Goal: Task Accomplishment & Management: Complete application form

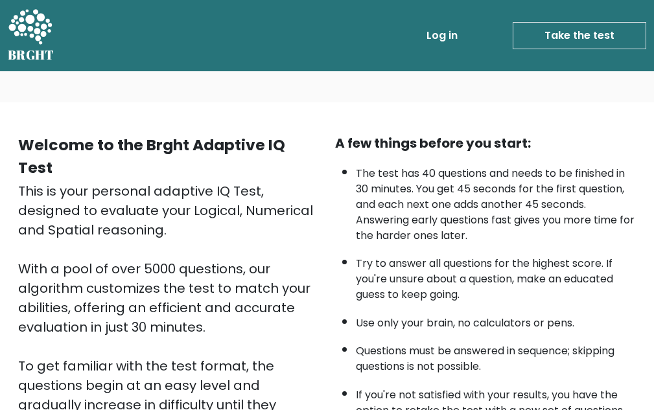
scroll to position [239, 0]
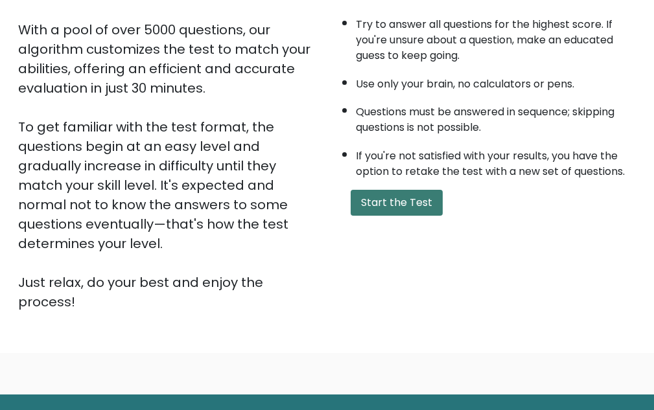
click at [371, 198] on button "Start the Test" at bounding box center [397, 203] width 92 height 26
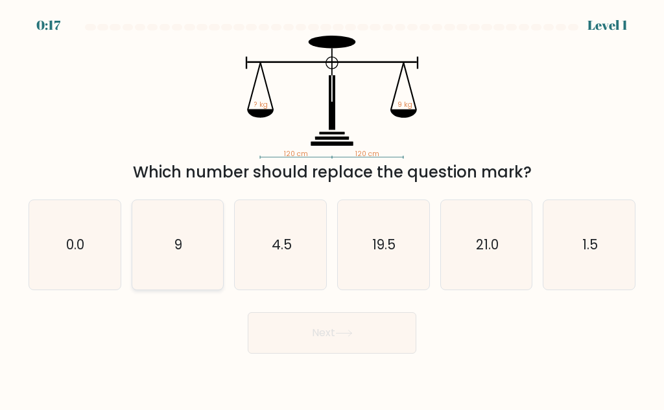
click at [210, 257] on icon "9" at bounding box center [177, 244] width 89 height 89
click at [332, 209] on input "b. 9" at bounding box center [332, 206] width 1 height 3
radio input "true"
click at [349, 327] on button "Next" at bounding box center [332, 332] width 169 height 41
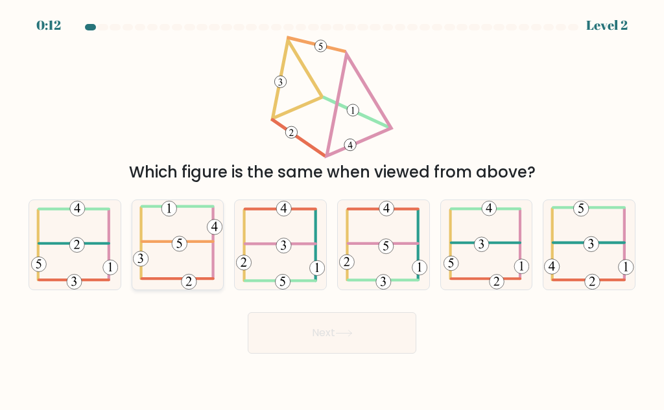
click at [171, 264] on icon at bounding box center [177, 244] width 89 height 89
click at [332, 209] on input "b." at bounding box center [332, 206] width 1 height 3
radio input "true"
click at [354, 347] on button "Next" at bounding box center [332, 332] width 169 height 41
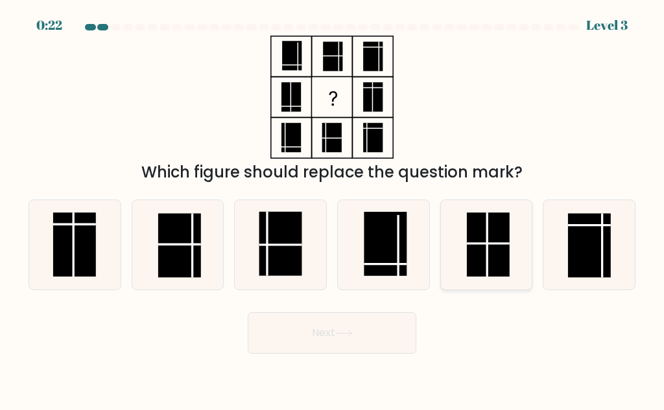
click at [494, 250] on rect at bounding box center [488, 245] width 43 height 64
click at [332, 209] on input "e." at bounding box center [332, 206] width 1 height 3
radio input "true"
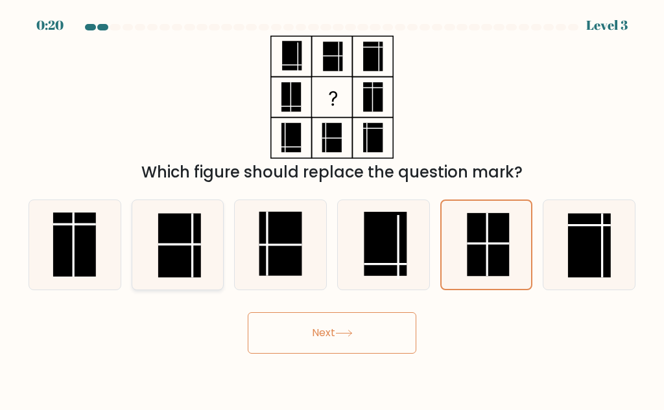
click at [138, 239] on icon at bounding box center [177, 244] width 89 height 89
click at [332, 209] on input "b." at bounding box center [332, 206] width 1 height 3
radio input "true"
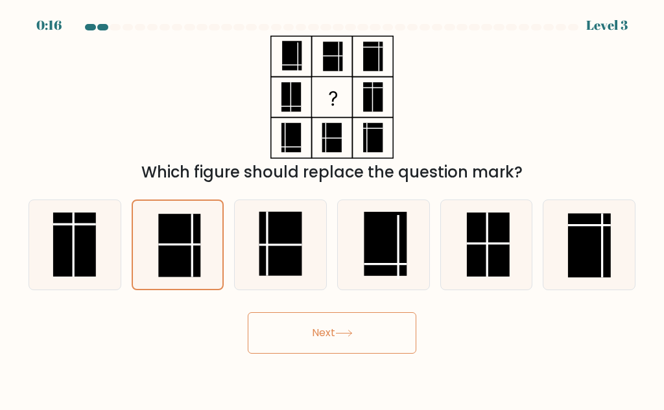
click at [272, 327] on button "Next" at bounding box center [332, 332] width 169 height 41
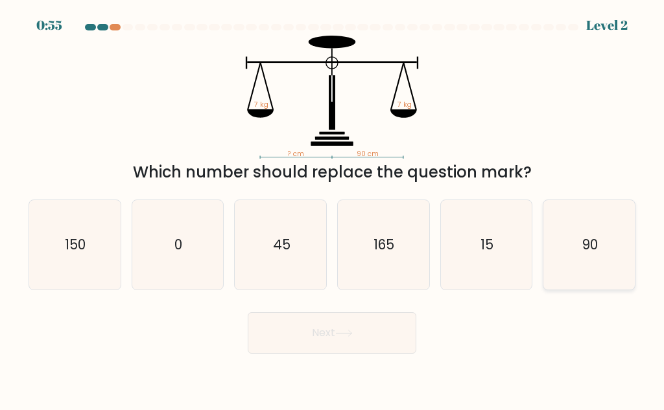
click at [592, 242] on text "90" at bounding box center [590, 244] width 16 height 19
click at [332, 209] on input "f. 90" at bounding box center [332, 206] width 1 height 3
radio input "true"
drag, startPoint x: 324, startPoint y: 307, endPoint x: 324, endPoint y: 316, distance: 9.7
click at [324, 308] on div "Next" at bounding box center [332, 330] width 622 height 48
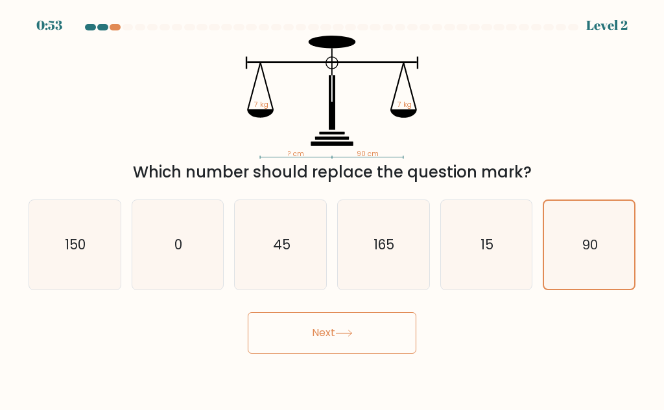
click at [323, 319] on button "Next" at bounding box center [332, 332] width 169 height 41
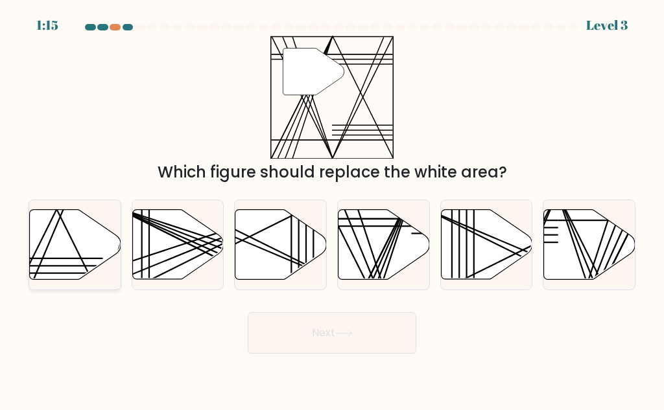
click at [75, 242] on icon at bounding box center [74, 244] width 91 height 71
click at [332, 209] on input "a." at bounding box center [332, 206] width 1 height 3
radio input "true"
click at [343, 323] on button "Next" at bounding box center [332, 332] width 169 height 41
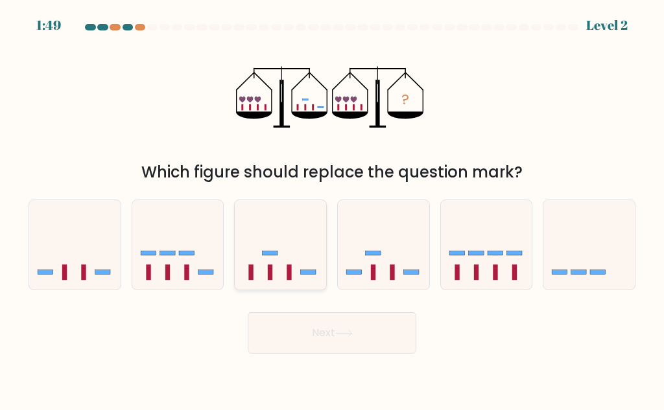
click at [283, 245] on icon at bounding box center [280, 245] width 91 height 76
click at [332, 209] on input "c." at bounding box center [332, 206] width 1 height 3
radio input "true"
click at [357, 347] on button "Next" at bounding box center [332, 332] width 169 height 41
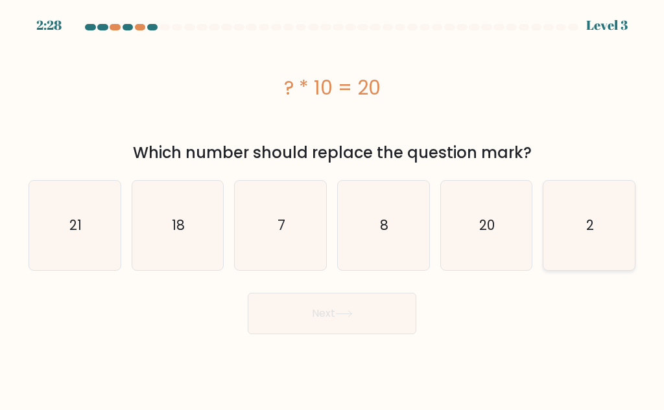
click at [576, 229] on icon "2" at bounding box center [588, 225] width 89 height 89
click at [332, 209] on input "f. 2" at bounding box center [332, 206] width 1 height 3
radio input "true"
click at [218, 323] on div "Next" at bounding box center [332, 310] width 622 height 48
click at [340, 323] on button "Next" at bounding box center [332, 313] width 169 height 41
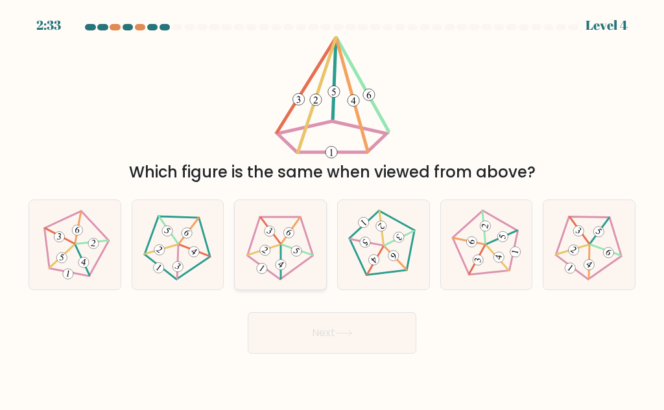
click at [252, 250] on icon at bounding box center [279, 244] width 71 height 71
click at [332, 209] on input "c." at bounding box center [332, 206] width 1 height 3
radio input "true"
click at [318, 321] on button "Next" at bounding box center [332, 332] width 169 height 41
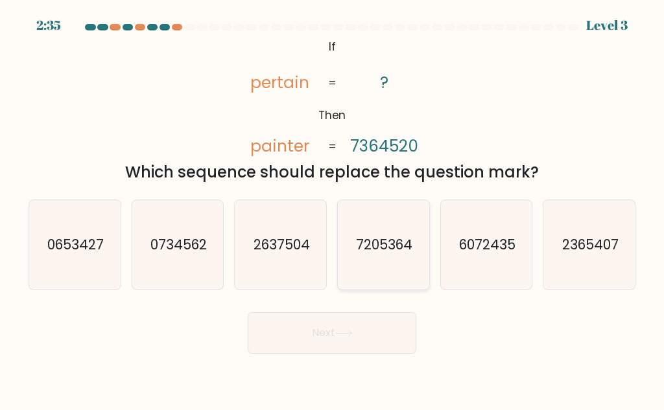
click at [387, 279] on icon "7205364" at bounding box center [382, 244] width 89 height 89
click at [332, 209] on input "d. 7205364" at bounding box center [332, 206] width 1 height 3
radio input "true"
click at [362, 337] on button "Next" at bounding box center [332, 332] width 169 height 41
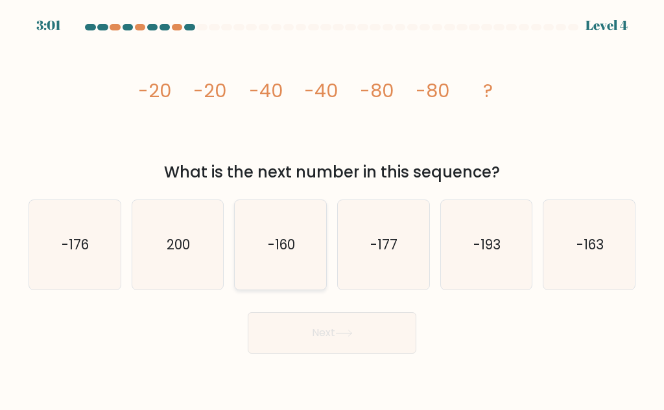
click at [283, 244] on text "-160" at bounding box center [281, 244] width 27 height 19
click at [332, 209] on input "c. -160" at bounding box center [332, 206] width 1 height 3
radio input "true"
click at [319, 325] on button "Next" at bounding box center [332, 332] width 169 height 41
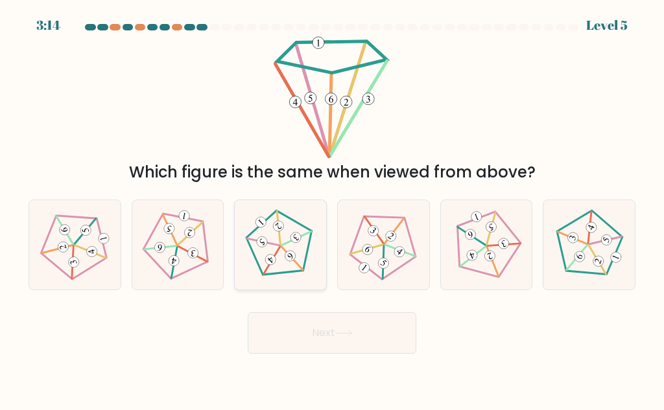
click at [266, 257] on icon at bounding box center [279, 244] width 71 height 71
click at [332, 209] on input "c." at bounding box center [332, 206] width 1 height 3
radio input "true"
click at [343, 333] on icon at bounding box center [343, 333] width 17 height 7
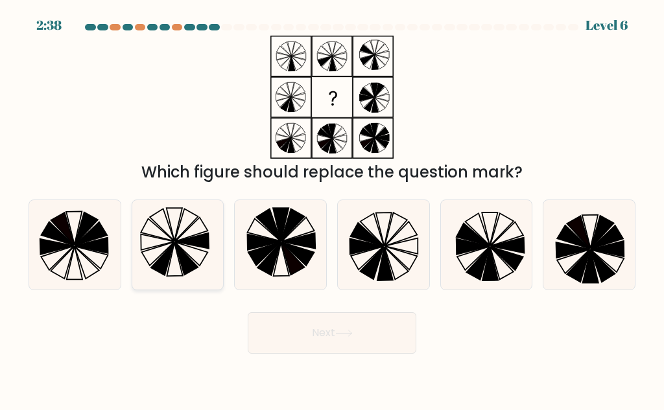
click at [189, 256] on icon at bounding box center [191, 253] width 32 height 23
click at [332, 209] on input "b." at bounding box center [332, 206] width 1 height 3
radio input "true"
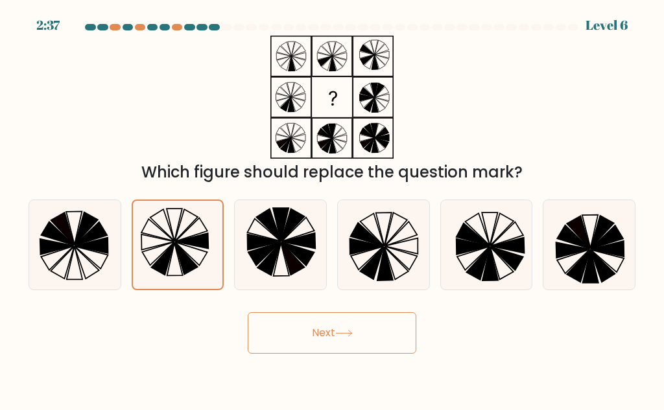
click at [321, 339] on button "Next" at bounding box center [332, 332] width 169 height 41
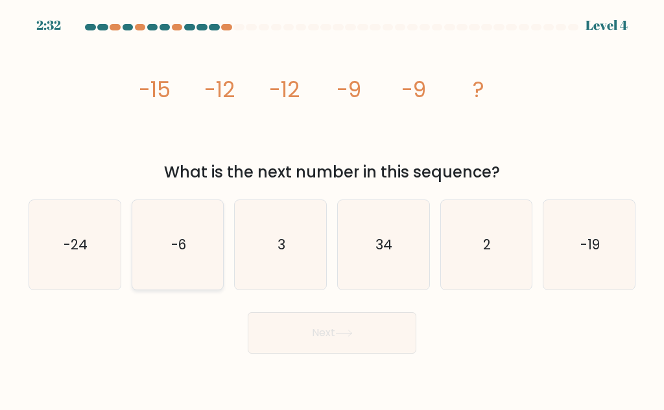
click at [188, 281] on icon "-6" at bounding box center [177, 244] width 89 height 89
click at [332, 209] on input "b. -6" at bounding box center [332, 206] width 1 height 3
radio input "true"
click at [327, 330] on button "Next" at bounding box center [332, 332] width 169 height 41
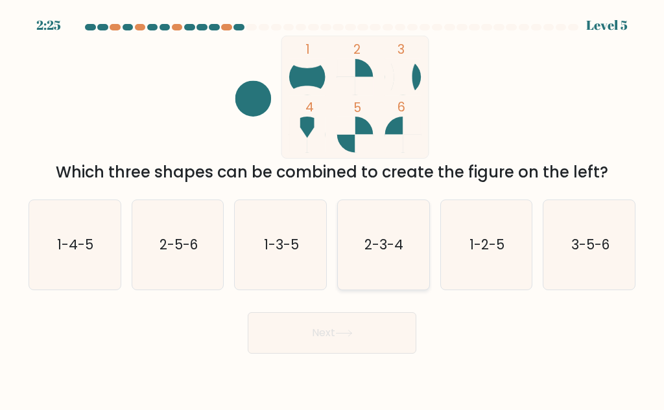
click at [408, 261] on icon "2-3-4" at bounding box center [382, 244] width 89 height 89
click at [332, 209] on input "d. 2-3-4" at bounding box center [332, 206] width 1 height 3
radio input "true"
click at [369, 329] on button "Next" at bounding box center [332, 332] width 169 height 41
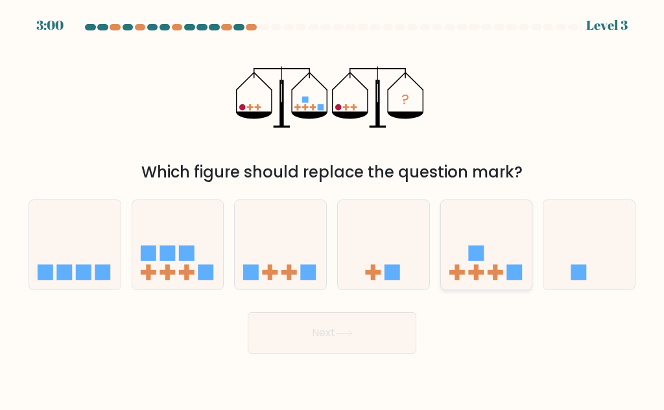
click at [502, 267] on icon at bounding box center [486, 245] width 91 height 76
click at [332, 209] on input "e." at bounding box center [332, 206] width 1 height 3
radio input "true"
click at [369, 338] on button "Next" at bounding box center [332, 332] width 169 height 41
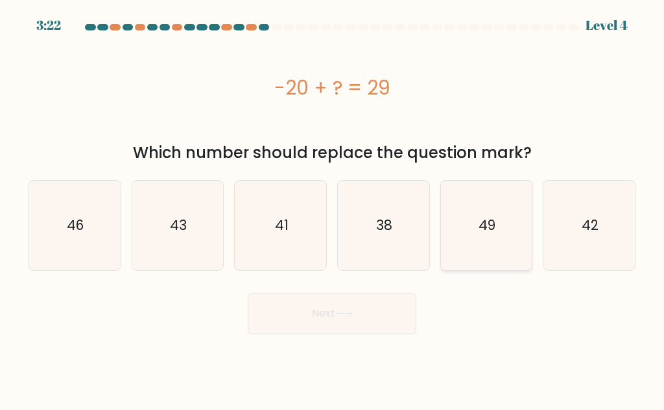
click at [480, 223] on text "49" at bounding box center [486, 225] width 17 height 19
click at [332, 209] on input "e. 49" at bounding box center [332, 206] width 1 height 3
radio input "true"
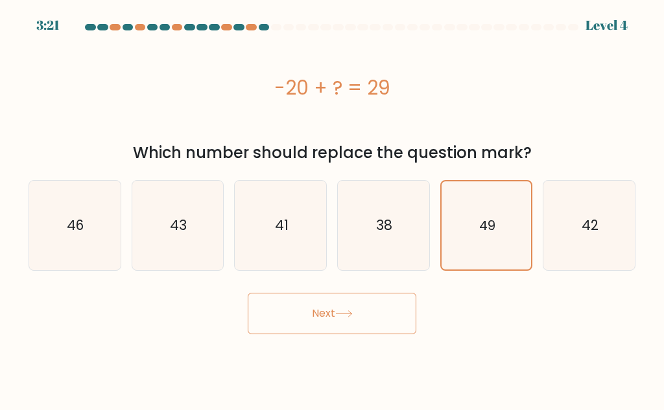
click at [360, 312] on button "Next" at bounding box center [332, 313] width 169 height 41
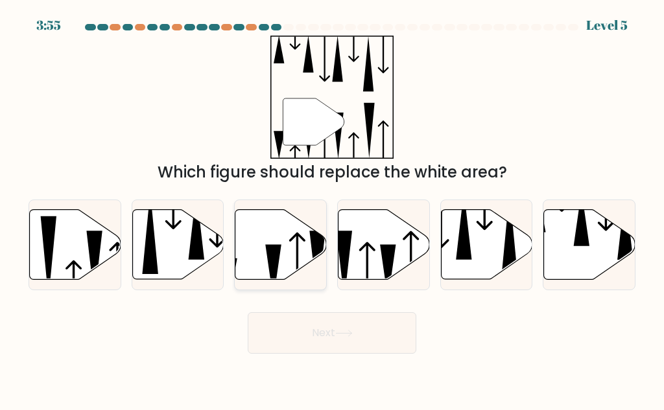
click at [279, 215] on icon at bounding box center [280, 245] width 91 height 70
click at [332, 209] on input "c." at bounding box center [332, 206] width 1 height 3
radio input "true"
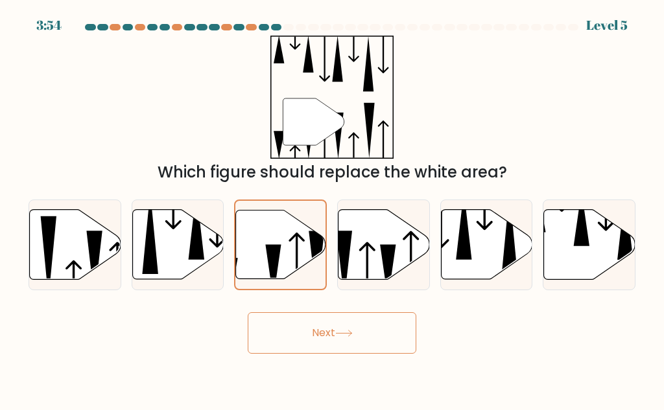
click at [336, 308] on div "Next" at bounding box center [332, 330] width 622 height 48
click at [334, 323] on button "Next" at bounding box center [332, 332] width 169 height 41
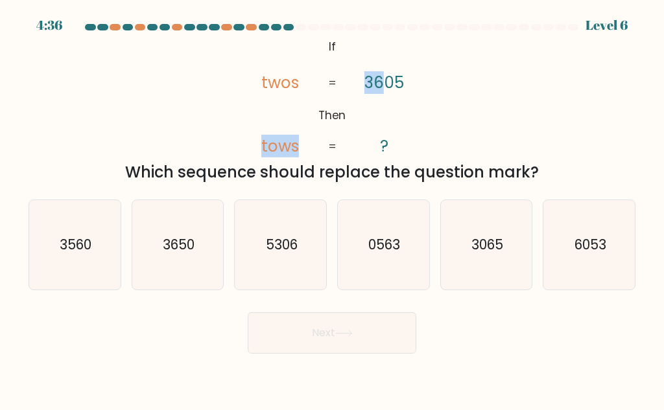
drag, startPoint x: 346, startPoint y: 76, endPoint x: 378, endPoint y: 104, distance: 43.2
click at [378, 104] on icon "@import url('https://fonts.googleapis.com/css?family=Abril+Fatface:400,100,100i…" at bounding box center [332, 97] width 200 height 123
click at [321, 56] on icon "@import url('https://fonts.googleapis.com/css?family=Abril+Fatface:400,100,100i…" at bounding box center [332, 97] width 200 height 123
drag, startPoint x: 321, startPoint y: 47, endPoint x: 400, endPoint y: 143, distance: 123.8
click at [400, 143] on icon "@import url('https://fonts.googleapis.com/css?family=Abril+Fatface:400,100,100i…" at bounding box center [332, 97] width 200 height 123
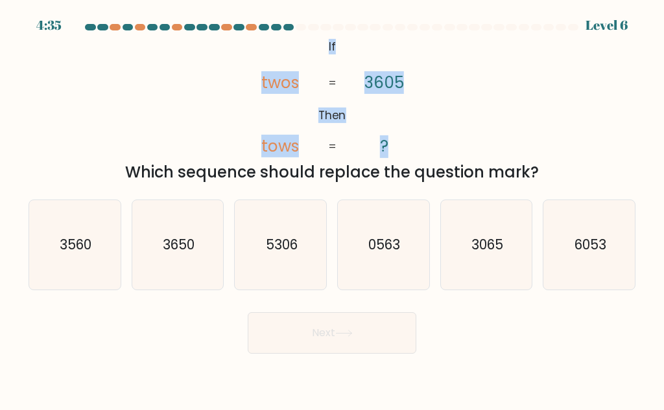
copy icon "If Then twos tows 3605 ?"
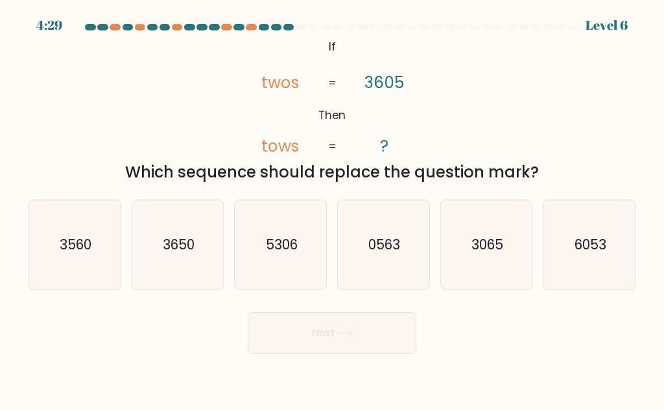
click at [323, 163] on div "Which sequence should replace the question mark?" at bounding box center [331, 172] width 591 height 23
click at [446, 238] on icon "3065" at bounding box center [485, 244] width 89 height 89
click at [332, 209] on input "e. 3065" at bounding box center [332, 206] width 1 height 3
radio input "true"
click at [316, 333] on button "Next" at bounding box center [332, 332] width 169 height 41
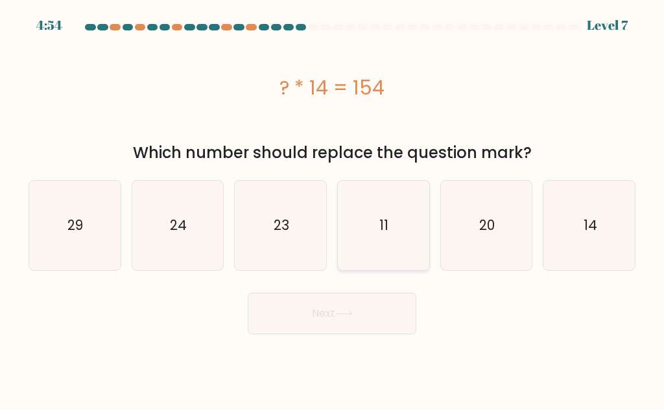
click at [361, 227] on icon "11" at bounding box center [382, 225] width 89 height 89
click at [332, 209] on input "d. 11" at bounding box center [332, 206] width 1 height 3
radio input "true"
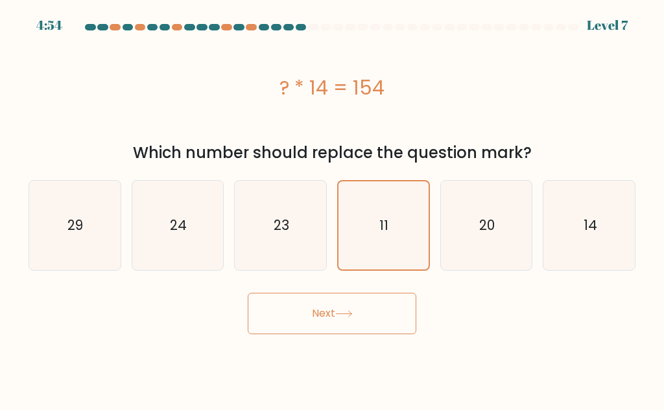
click at [351, 299] on button "Next" at bounding box center [332, 313] width 169 height 41
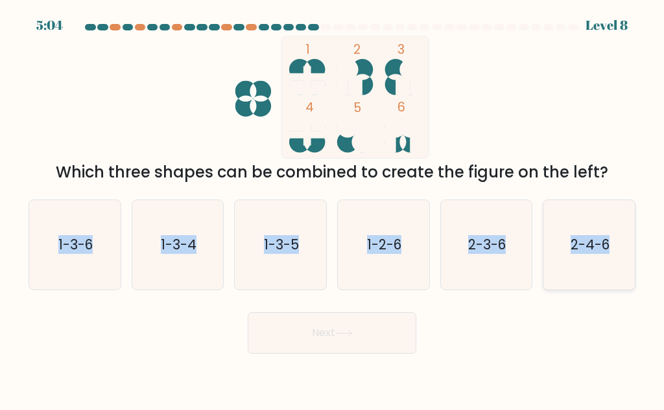
copy div "1-3-6 b. 1-3-4 c. 1-3-5 d. 1-2-6 e. 2-3-6 f. 2-4-6"
drag, startPoint x: 42, startPoint y: 247, endPoint x: 634, endPoint y: 256, distance: 591.8
click at [634, 256] on div "a. 1-3-6 b. 1-3-4 c. 1-3-5 d. 1-2-6" at bounding box center [331, 239] width 617 height 101
click at [111, 253] on icon "1-3-6" at bounding box center [74, 244] width 89 height 89
click at [332, 209] on input "a. 1-3-6" at bounding box center [332, 206] width 1 height 3
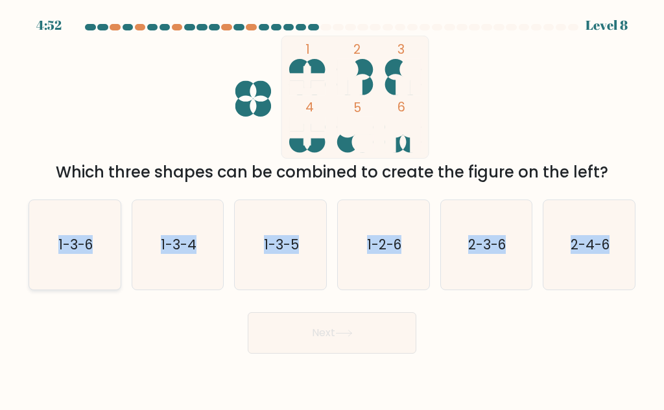
radio input "true"
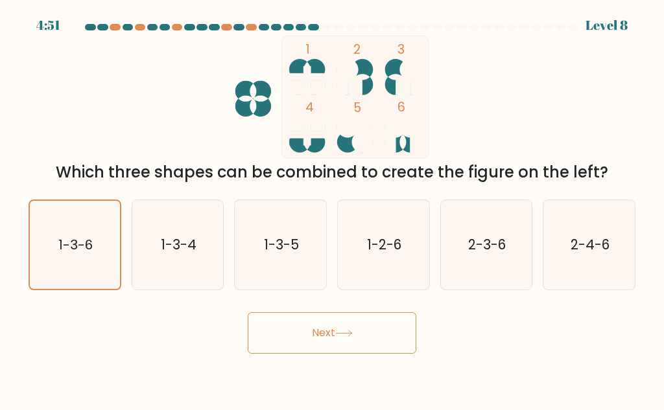
click at [279, 349] on button "Next" at bounding box center [332, 332] width 169 height 41
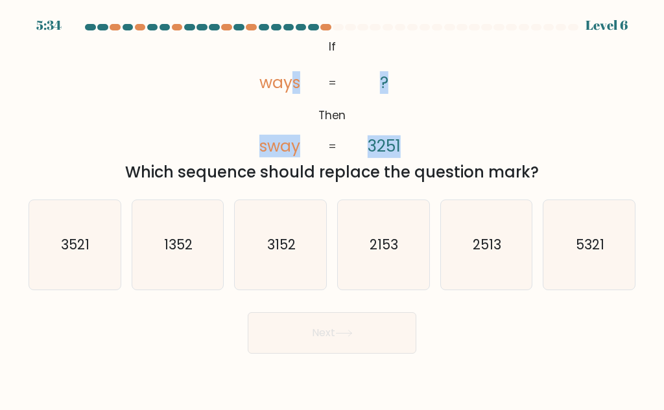
drag, startPoint x: 424, startPoint y: 135, endPoint x: 435, endPoint y: 150, distance: 18.5
click at [435, 150] on div "@import url('https://fonts.googleapis.com/css?family=Abril+Fatface:400,100,100i…" at bounding box center [332, 110] width 622 height 148
drag, startPoint x: 296, startPoint y: 72, endPoint x: 296, endPoint y: 65, distance: 7.1
click at [296, 71] on tspan "ways" at bounding box center [279, 82] width 41 height 23
click at [315, 39] on icon "@import url('https://fonts.googleapis.com/css?family=Abril+Fatface:400,100,100i…" at bounding box center [332, 97] width 200 height 123
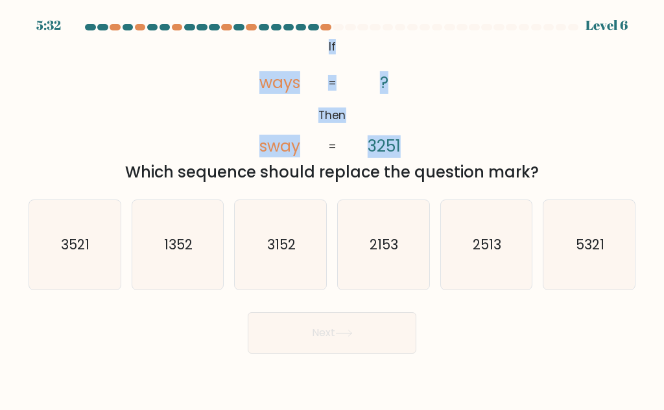
drag, startPoint x: 323, startPoint y: 43, endPoint x: 341, endPoint y: 84, distance: 44.1
click at [342, 84] on icon "@import url('https://fonts.googleapis.com/css?family=Abril+Fatface:400,100,100i…" at bounding box center [332, 97] width 200 height 123
click at [331, 58] on icon "@import url('https://fonts.googleapis.com/css?family=Abril+Fatface:400,100,100i…" at bounding box center [332, 97] width 200 height 123
drag, startPoint x: 266, startPoint y: 80, endPoint x: 356, endPoint y: 80, distance: 89.4
click at [356, 80] on icon "@import url('https://fonts.googleapis.com/css?family=Abril+Fatface:400,100,100i…" at bounding box center [332, 97] width 200 height 123
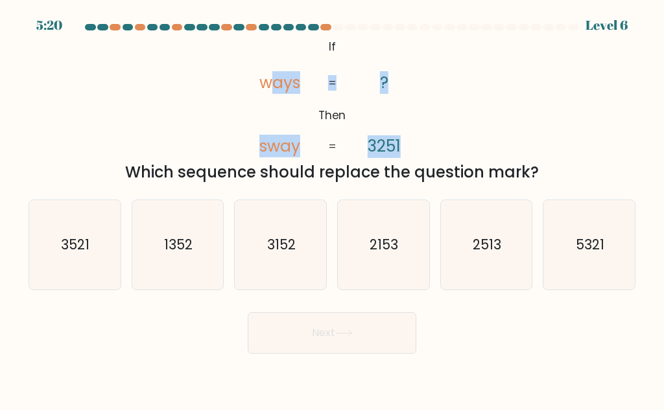
click at [415, 128] on icon "@import url('https://fonts.googleapis.com/css?family=Abril+Fatface:400,100,100i…" at bounding box center [332, 97] width 200 height 123
click at [379, 246] on text "2153" at bounding box center [384, 244] width 29 height 19
click at [332, 209] on input "d. 2153" at bounding box center [332, 206] width 1 height 3
radio input "true"
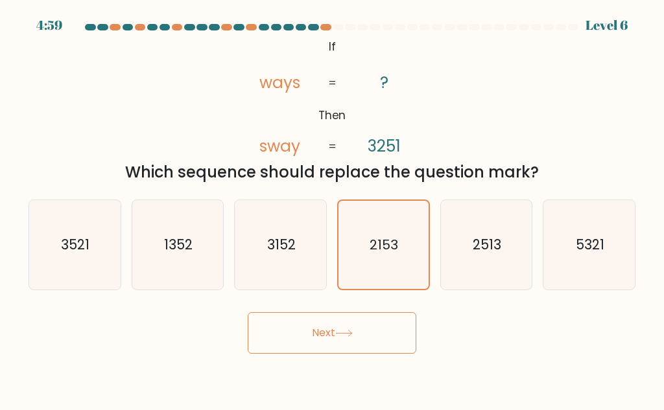
click at [342, 327] on button "Next" at bounding box center [332, 332] width 169 height 41
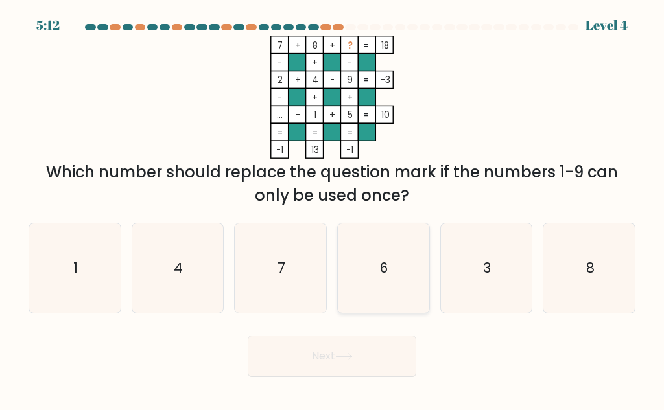
click at [410, 272] on icon "6" at bounding box center [382, 268] width 89 height 89
click at [332, 209] on input "d. 6" at bounding box center [332, 206] width 1 height 3
radio input "true"
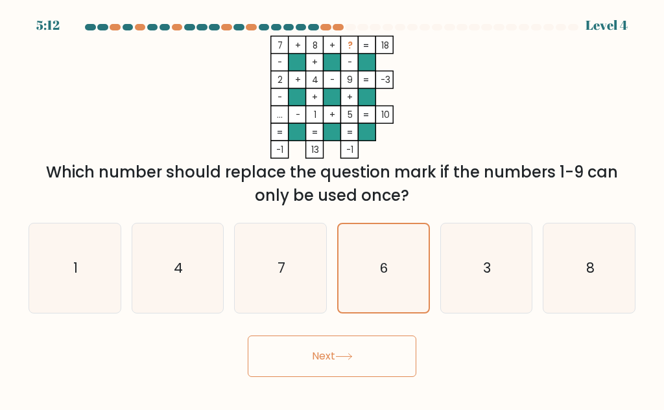
click at [364, 367] on button "Next" at bounding box center [332, 356] width 169 height 41
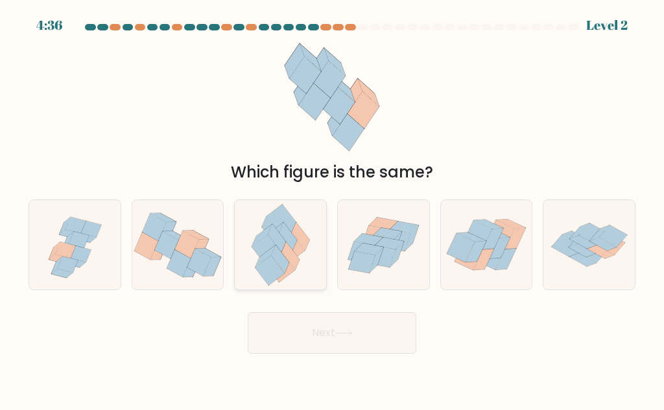
click at [309, 209] on icon at bounding box center [280, 244] width 73 height 89
click at [332, 209] on input "c." at bounding box center [332, 206] width 1 height 3
radio input "true"
click at [413, 273] on icon at bounding box center [383, 245] width 91 height 78
click at [332, 209] on input "d." at bounding box center [332, 206] width 1 height 3
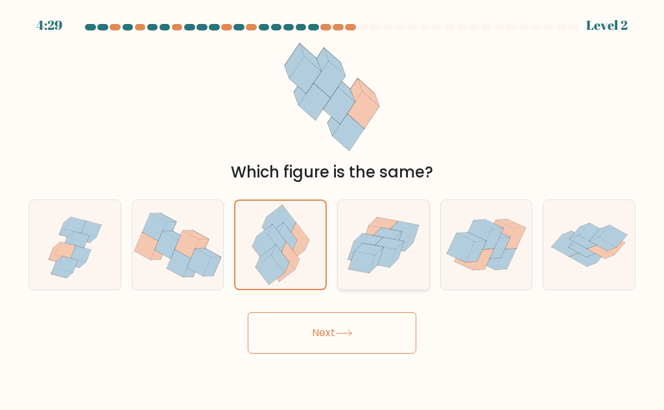
radio input "true"
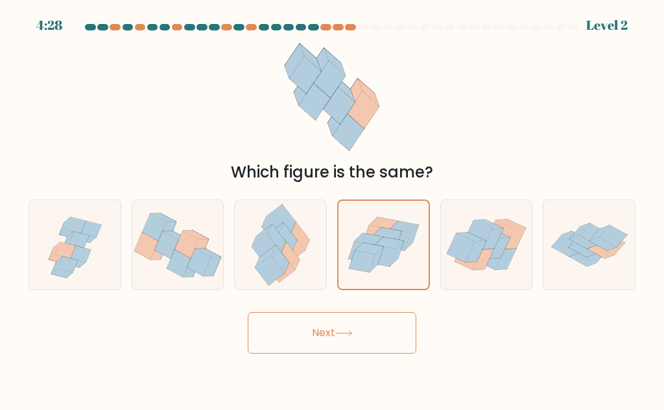
click at [390, 345] on button "Next" at bounding box center [332, 332] width 169 height 41
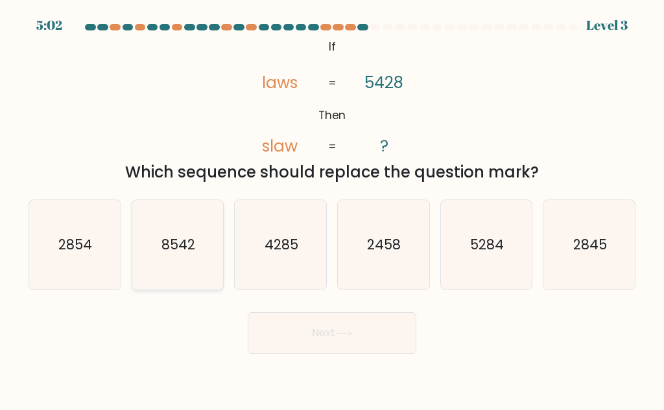
click at [213, 240] on icon "8542" at bounding box center [177, 244] width 89 height 89
click at [332, 209] on input "b. 8542" at bounding box center [332, 206] width 1 height 3
radio input "true"
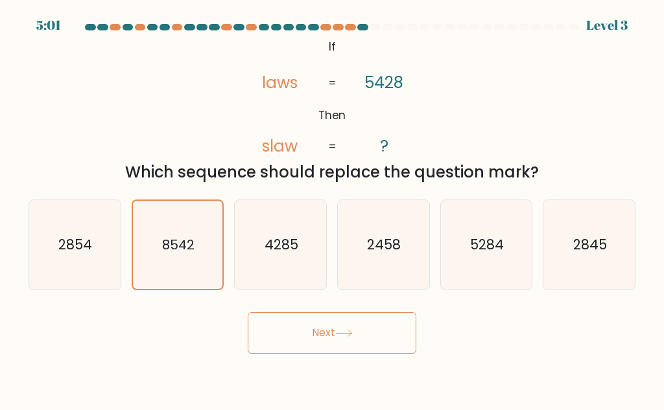
click at [329, 372] on body "5:01 Level 3 If" at bounding box center [332, 205] width 664 height 410
click at [321, 349] on button "Next" at bounding box center [332, 332] width 169 height 41
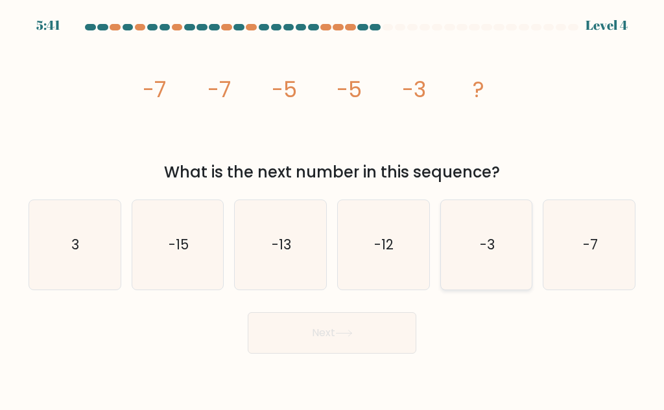
click at [498, 250] on icon "-3" at bounding box center [485, 244] width 89 height 89
click at [332, 209] on input "e. -3" at bounding box center [332, 206] width 1 height 3
radio input "true"
click at [347, 351] on button "Next" at bounding box center [332, 332] width 169 height 41
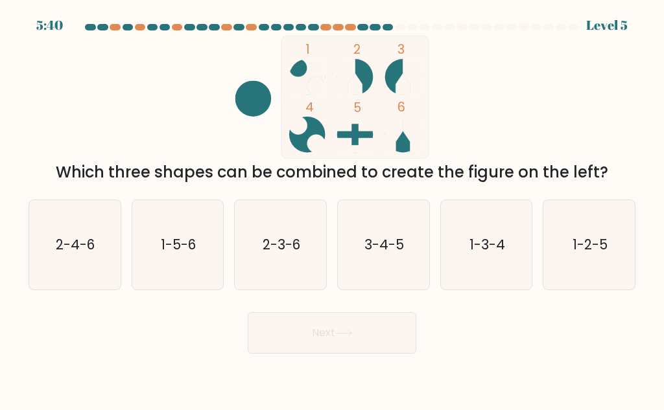
drag, startPoint x: 345, startPoint y: 333, endPoint x: 464, endPoint y: 136, distance: 230.0
click at [464, 143] on form at bounding box center [332, 189] width 664 height 330
click at [353, 231] on icon "3-4-5" at bounding box center [382, 244] width 89 height 89
click at [332, 209] on input "d. 3-4-5" at bounding box center [332, 206] width 1 height 3
radio input "true"
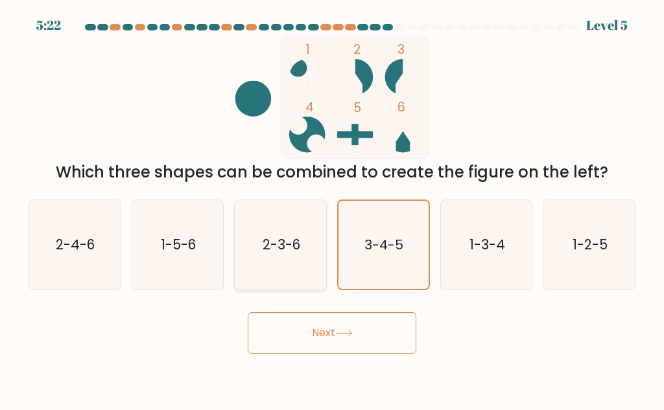
click at [280, 279] on icon "2-3-6" at bounding box center [280, 244] width 89 height 89
click at [332, 209] on input "c. 2-3-6" at bounding box center [332, 206] width 1 height 3
radio input "true"
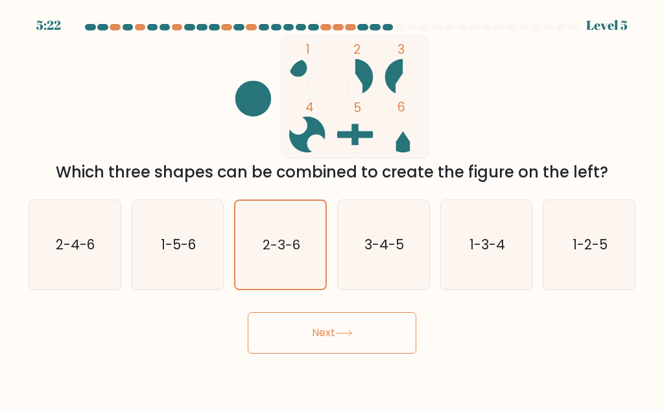
click at [318, 335] on button "Next" at bounding box center [332, 332] width 169 height 41
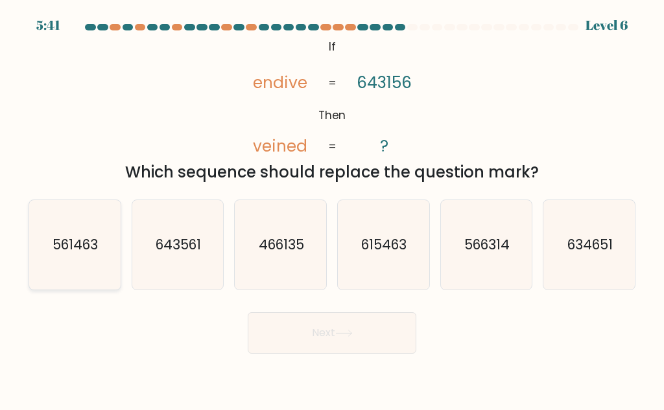
click at [87, 266] on icon "561463" at bounding box center [74, 244] width 89 height 89
click at [332, 209] on input "a. 561463" at bounding box center [332, 206] width 1 height 3
radio input "true"
click at [342, 336] on icon at bounding box center [343, 333] width 17 height 7
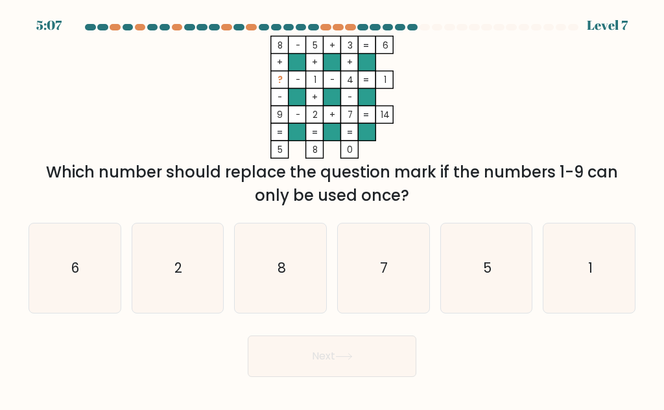
click at [306, 126] on rect at bounding box center [314, 131] width 17 height 17
click at [106, 273] on icon "6" at bounding box center [74, 268] width 89 height 89
click at [332, 209] on input "a. 6" at bounding box center [332, 206] width 1 height 3
radio input "true"
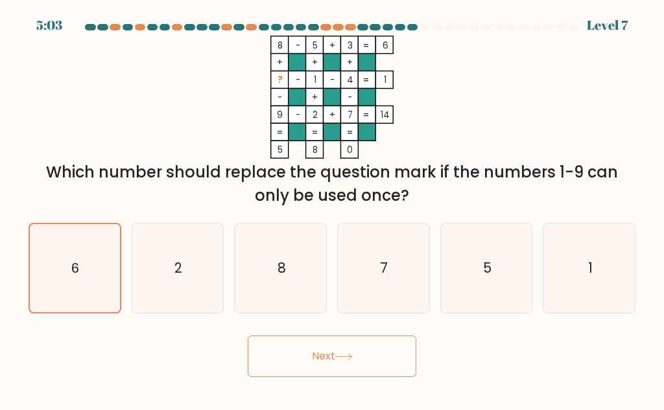
click at [275, 360] on button "Next" at bounding box center [332, 356] width 169 height 41
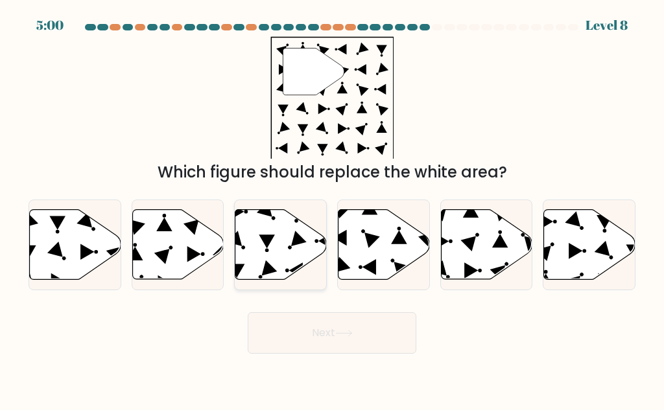
click at [277, 234] on icon at bounding box center [280, 245] width 91 height 70
click at [332, 209] on input "c." at bounding box center [332, 206] width 1 height 3
radio input "true"
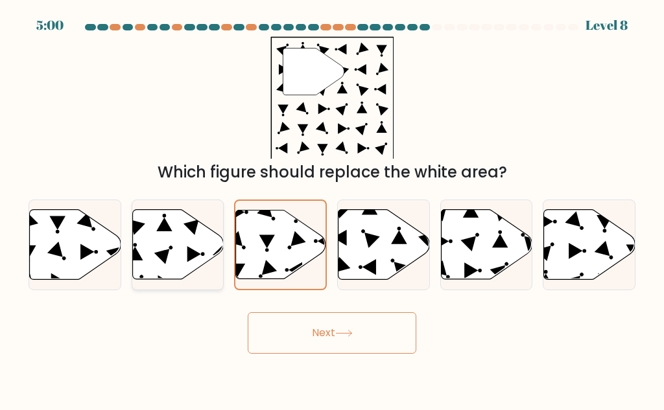
click at [208, 237] on icon at bounding box center [177, 245] width 91 height 70
click at [332, 209] on input "b." at bounding box center [332, 206] width 1 height 3
radio input "true"
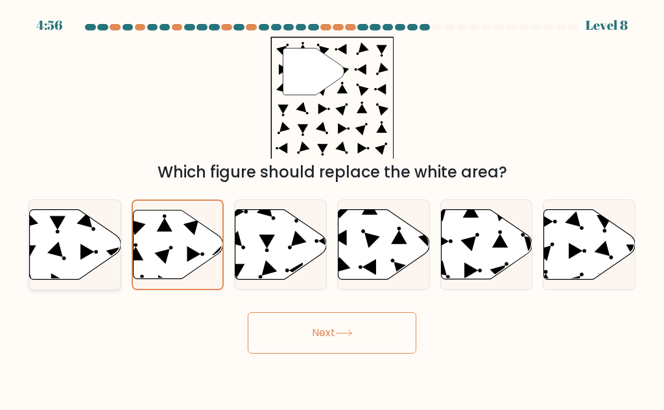
click at [40, 245] on icon at bounding box center [75, 245] width 91 height 70
click at [332, 209] on input "a." at bounding box center [332, 206] width 1 height 3
radio input "true"
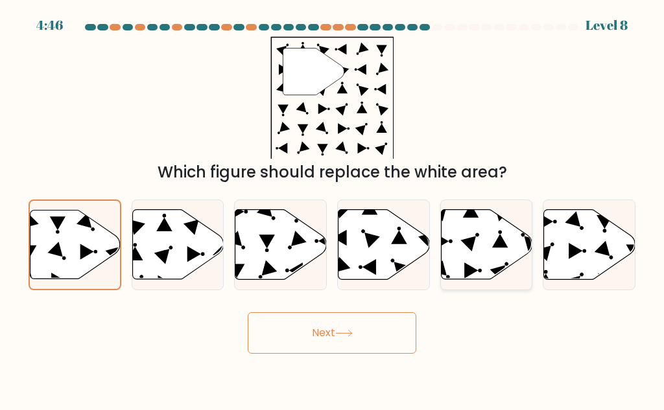
click at [457, 245] on icon at bounding box center [486, 245] width 91 height 70
click at [332, 209] on input "e." at bounding box center [332, 206] width 1 height 3
radio input "true"
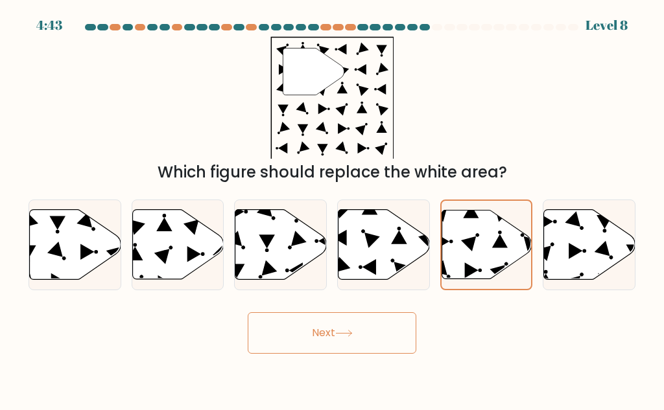
click at [376, 347] on button "Next" at bounding box center [332, 332] width 169 height 41
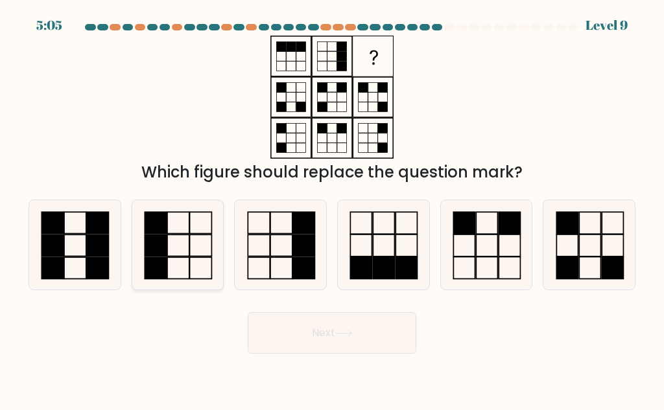
click at [209, 275] on icon at bounding box center [177, 244] width 89 height 89
click at [332, 209] on input "b." at bounding box center [332, 206] width 1 height 3
radio input "true"
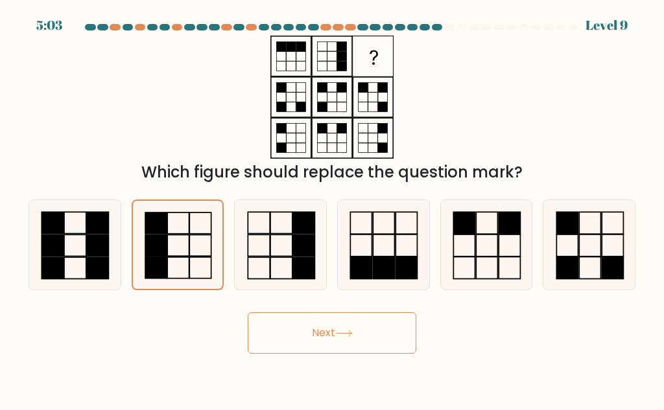
click at [395, 321] on button "Next" at bounding box center [332, 332] width 169 height 41
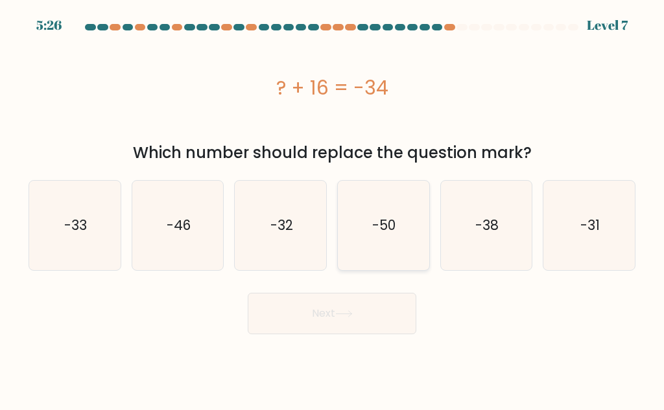
click at [400, 211] on icon "-50" at bounding box center [382, 225] width 89 height 89
click at [332, 209] on input "d. -50" at bounding box center [332, 206] width 1 height 3
radio input "true"
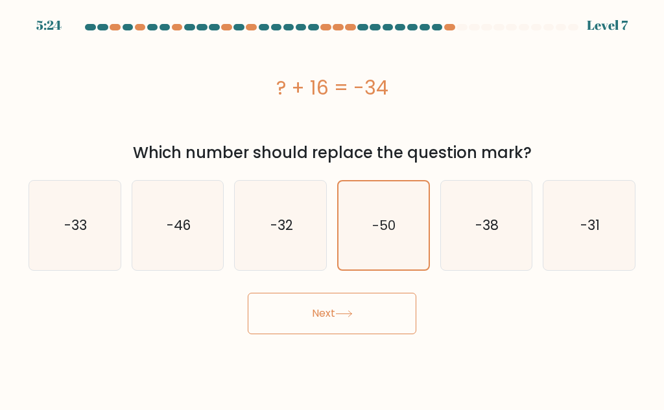
drag, startPoint x: 396, startPoint y: 291, endPoint x: 397, endPoint y: 300, distance: 9.2
click at [397, 292] on div "Next" at bounding box center [332, 310] width 622 height 48
click at [399, 307] on button "Next" at bounding box center [332, 313] width 169 height 41
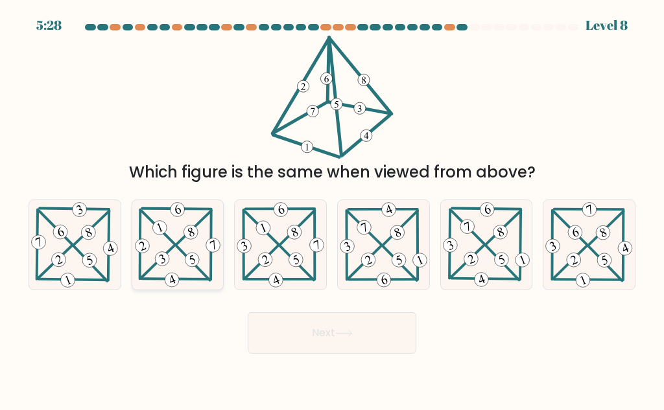
click at [189, 246] on icon at bounding box center [177, 244] width 89 height 89
click at [332, 209] on input "b." at bounding box center [332, 206] width 1 height 3
radio input "true"
click at [310, 328] on button "Next" at bounding box center [332, 332] width 169 height 41
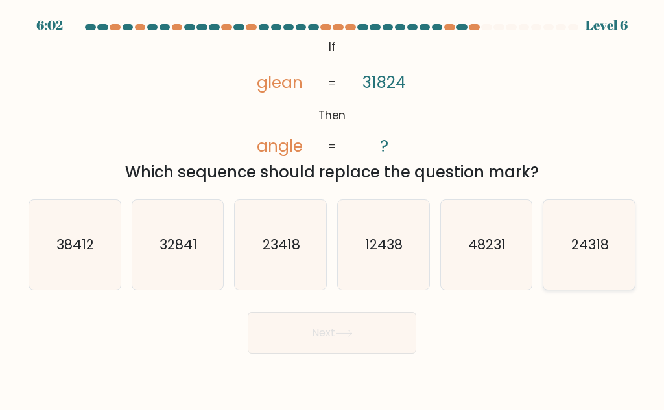
click at [583, 235] on text "24318" at bounding box center [590, 244] width 38 height 19
click at [332, 209] on input "f. 24318" at bounding box center [332, 206] width 1 height 3
radio input "true"
click at [321, 347] on button "Next" at bounding box center [332, 332] width 169 height 41
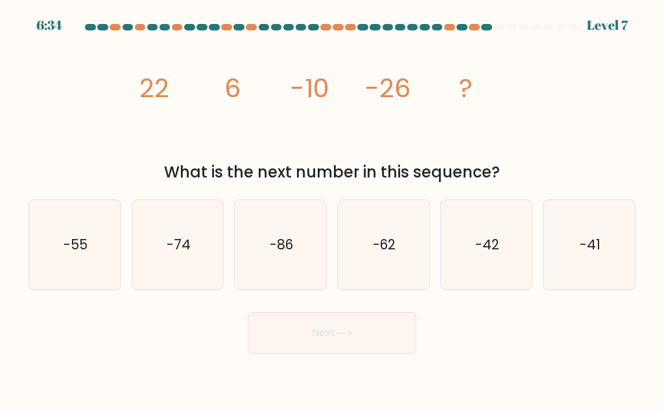
drag, startPoint x: 137, startPoint y: 82, endPoint x: 505, endPoint y: 176, distance: 379.3
click at [505, 176] on div "image/svg+xml 22 6 -10 -26 ? What is the next number in this sequence?" at bounding box center [332, 110] width 622 height 148
copy div "22 6 -10 -26 ? What is the next number in this sequence?"
click at [283, 158] on icon "image/svg+xml 22 6 -10 -26 ?" at bounding box center [331, 97] width 389 height 123
click at [502, 257] on icon "-42" at bounding box center [485, 244] width 89 height 89
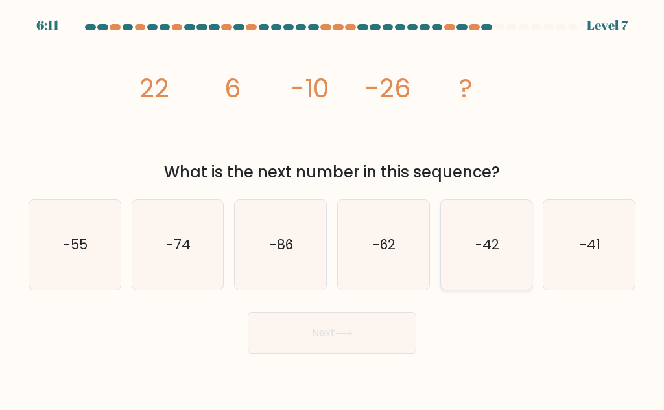
click at [332, 209] on input "e. -42" at bounding box center [332, 206] width 1 height 3
radio input "true"
click at [349, 332] on icon at bounding box center [343, 333] width 17 height 7
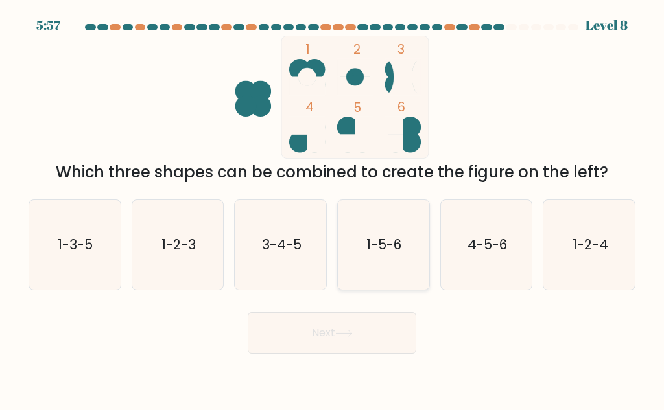
click at [342, 246] on icon "1-5-6" at bounding box center [382, 244] width 89 height 89
click at [332, 209] on input "d. 1-5-6" at bounding box center [332, 206] width 1 height 3
radio input "true"
click at [342, 332] on icon at bounding box center [343, 333] width 17 height 7
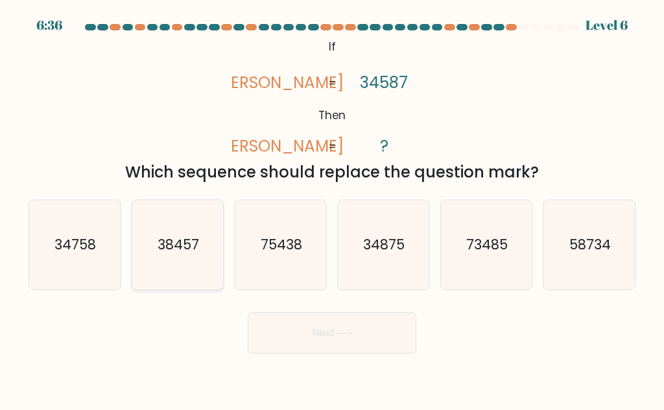
click at [192, 269] on icon "38457" at bounding box center [177, 244] width 89 height 89
click at [332, 209] on input "b. 38457" at bounding box center [332, 206] width 1 height 3
radio input "true"
click at [327, 327] on button "Next" at bounding box center [332, 332] width 169 height 41
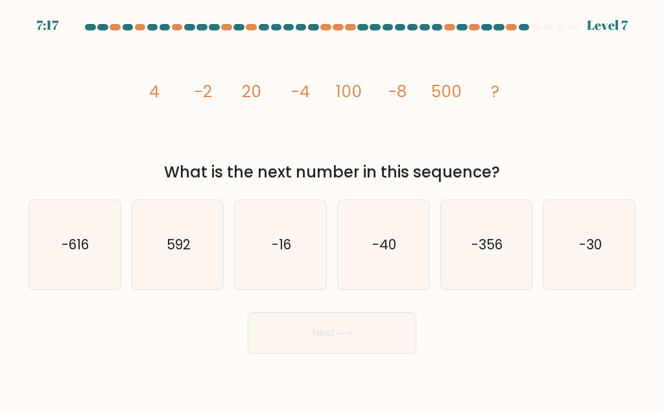
drag, startPoint x: 122, startPoint y: 66, endPoint x: 517, endPoint y: 170, distance: 407.5
click at [517, 170] on div "image/svg+xml 4 -2 20 -4 100 -8 500 ? What is the next number in this sequence?" at bounding box center [332, 110] width 622 height 148
copy div "-2 20 -4 100 -8 500 ? What is the next number in this sequence?"
drag, startPoint x: 149, startPoint y: 91, endPoint x: 531, endPoint y: 172, distance: 390.1
click at [531, 172] on div "image/svg+xml 4 -2 20 -4 100 -8 500 ? What is the next number in this sequence?" at bounding box center [332, 110] width 622 height 148
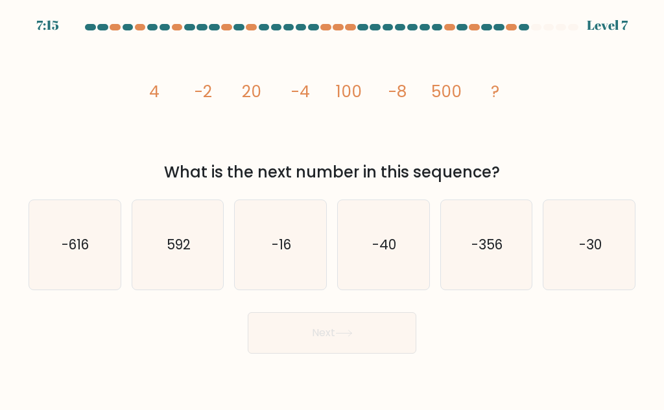
copy div "4 -2 20 -4 100 -8 500 ? What is the next number in this sequence?"
click at [328, 258] on div "c. -16" at bounding box center [280, 245] width 103 height 91
click at [305, 263] on icon "-16" at bounding box center [280, 244] width 89 height 89
click at [332, 209] on input "c. -16" at bounding box center [332, 206] width 1 height 3
radio input "true"
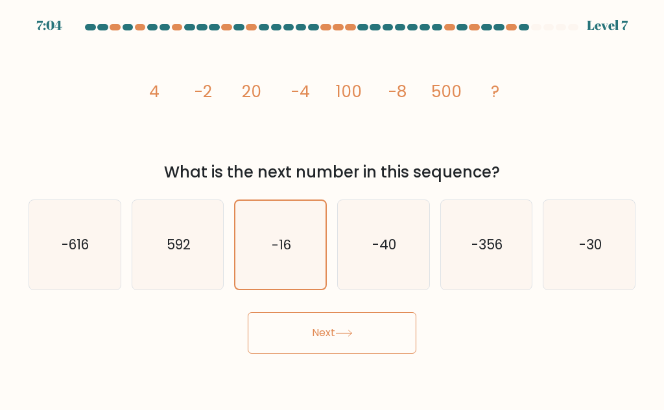
click at [321, 323] on button "Next" at bounding box center [332, 332] width 169 height 41
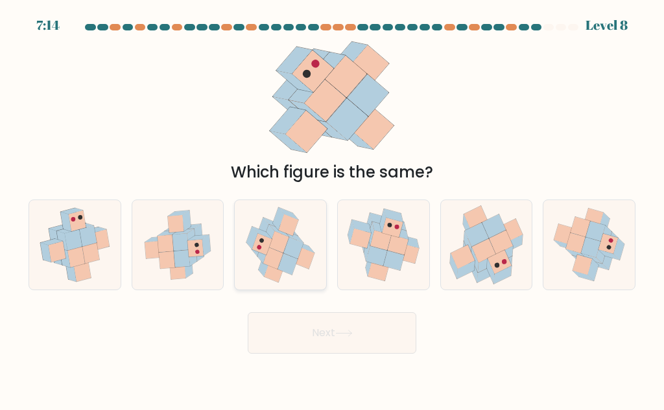
click at [242, 262] on icon at bounding box center [280, 244] width 85 height 89
click at [332, 209] on input "c." at bounding box center [332, 206] width 1 height 3
radio input "true"
click at [325, 310] on div "Next" at bounding box center [332, 330] width 622 height 48
click at [332, 320] on button "Next" at bounding box center [332, 332] width 169 height 41
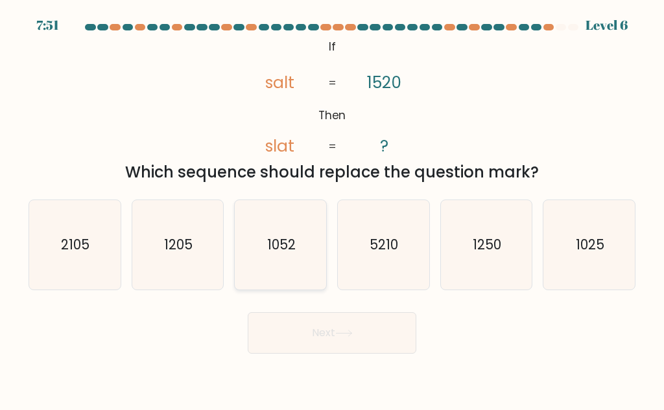
click at [307, 243] on icon "1052" at bounding box center [280, 244] width 89 height 89
click at [332, 209] on input "c. 1052" at bounding box center [332, 206] width 1 height 3
radio input "true"
click at [389, 327] on button "Next" at bounding box center [332, 332] width 169 height 41
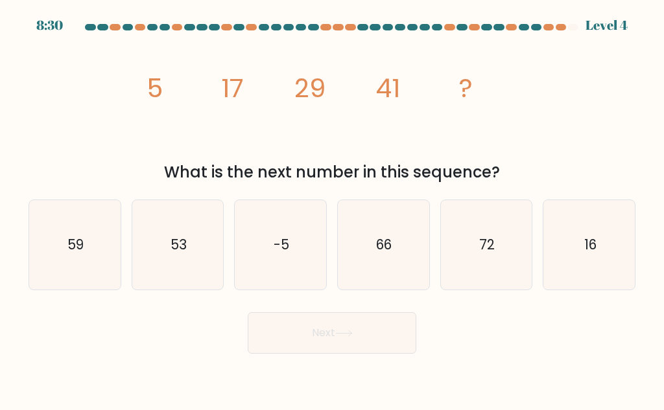
drag, startPoint x: 452, startPoint y: 128, endPoint x: 496, endPoint y: 176, distance: 65.1
click at [496, 176] on div "image/svg+xml 5 17 29 41 ? What is the next number in this sequence?" at bounding box center [332, 110] width 622 height 148
copy div "5 17 29 41 ? What is the next number in this sequence?"
click at [180, 279] on icon "53" at bounding box center [177, 244] width 89 height 89
click at [332, 209] on input "b. 53" at bounding box center [332, 206] width 1 height 3
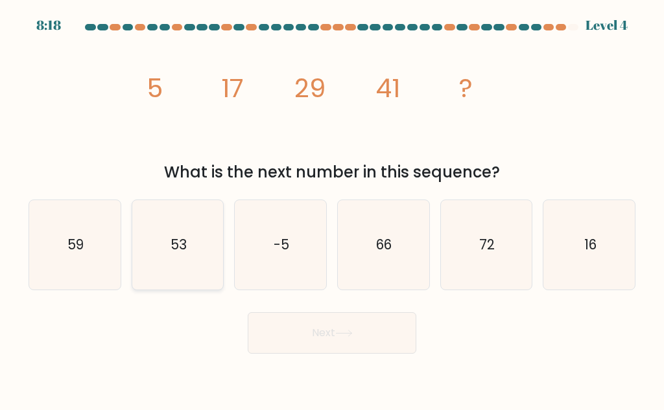
radio input "true"
click at [298, 336] on button "Next" at bounding box center [332, 332] width 169 height 41
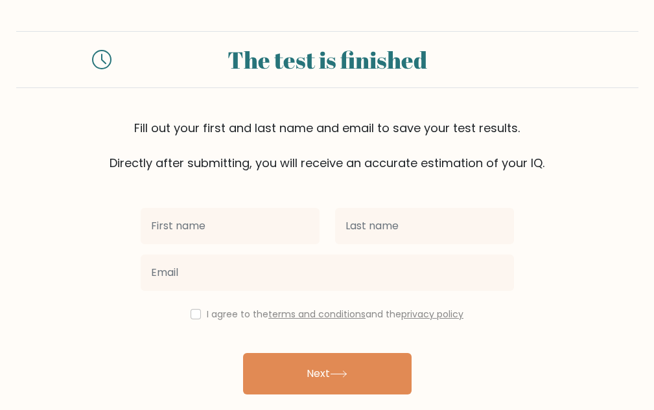
click at [250, 238] on input "text" at bounding box center [230, 226] width 179 height 36
type input "[PERSON_NAME]"
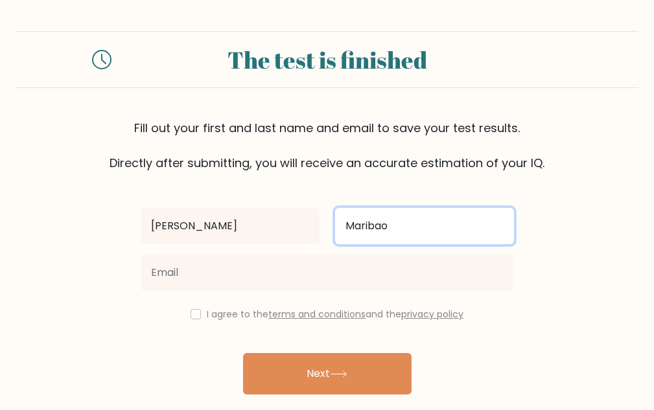
type input "Maribao"
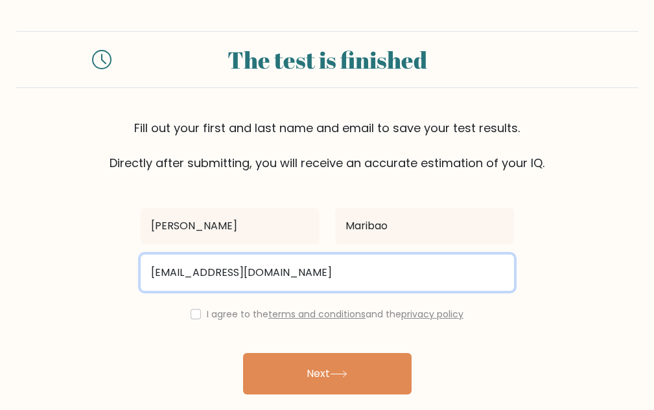
type input "[EMAIL_ADDRESS][DOMAIN_NAME]"
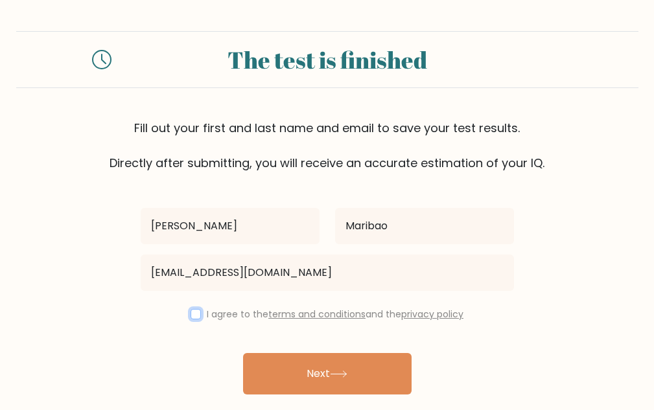
click at [194, 310] on input "checkbox" at bounding box center [196, 314] width 10 height 10
checkbox input "true"
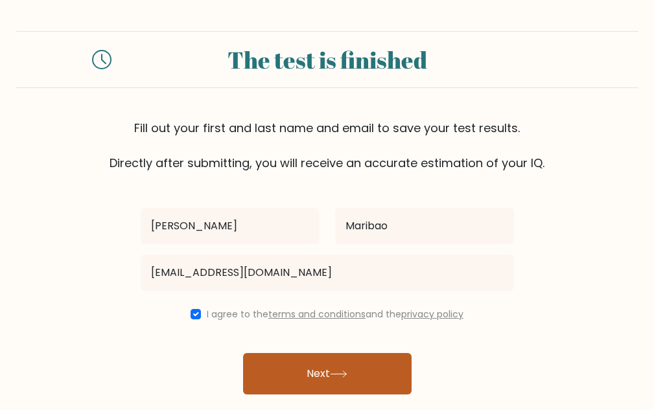
click at [320, 386] on button "Next" at bounding box center [327, 373] width 169 height 41
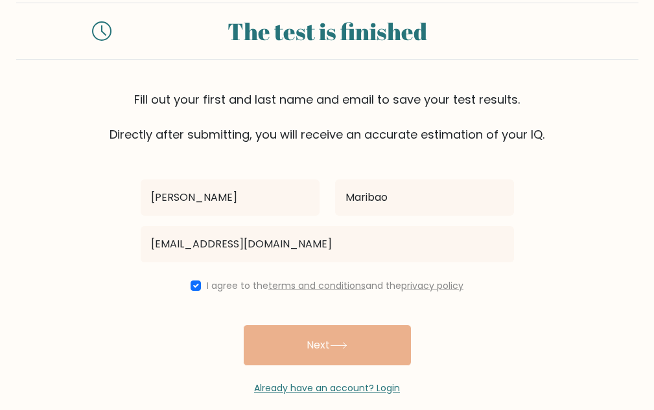
scroll to position [44, 0]
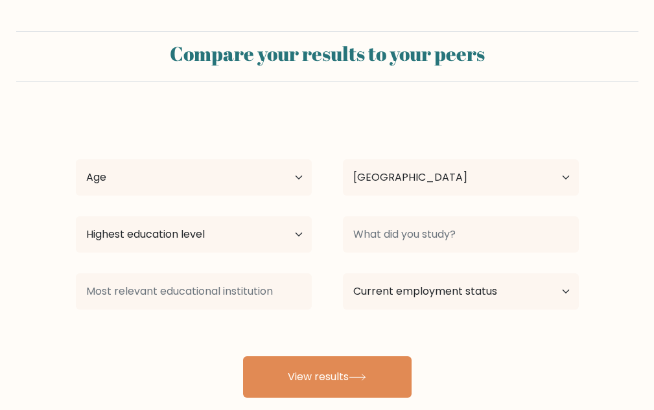
select select "PH"
click at [159, 156] on div "Age Under 18 years old 18-24 years old 25-34 years old 35-44 years old 45-54 ye…" at bounding box center [193, 177] width 267 height 47
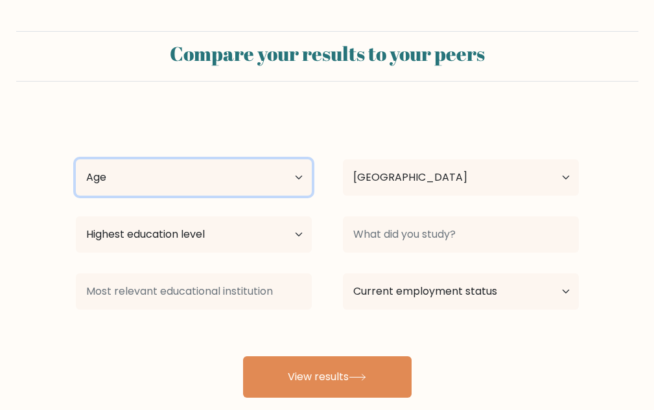
click at [163, 173] on select "Age Under 18 years old 18-24 years old 25-34 years old 35-44 years old 45-54 ye…" at bounding box center [194, 177] width 236 height 36
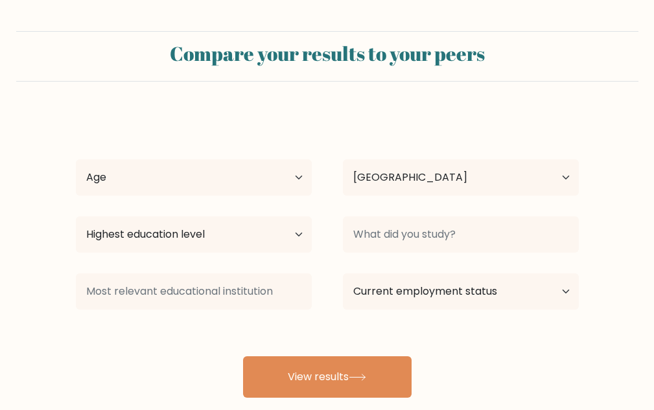
click at [97, 108] on form "Compare your results to your peers Rosemarie Maribao Age Under 18 years old 18-…" at bounding box center [327, 214] width 654 height 367
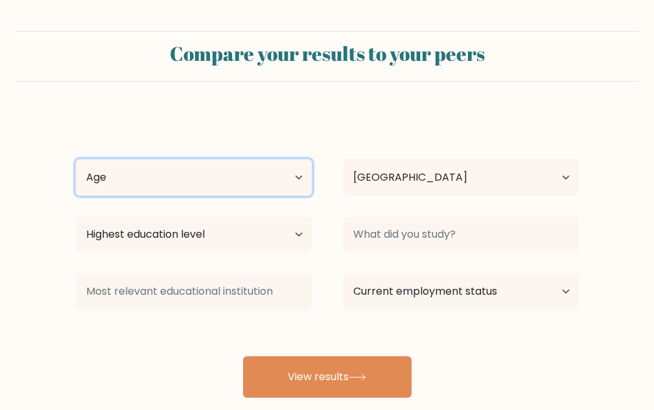
click at [182, 166] on select "Age Under 18 years old 18-24 years old 25-34 years old 35-44 years old 45-54 ye…" at bounding box center [194, 177] width 236 height 36
select select "18_24"
click at [76, 159] on select "Age Under 18 years old 18-24 years old 25-34 years old 35-44 years old 45-54 ye…" at bounding box center [194, 177] width 236 height 36
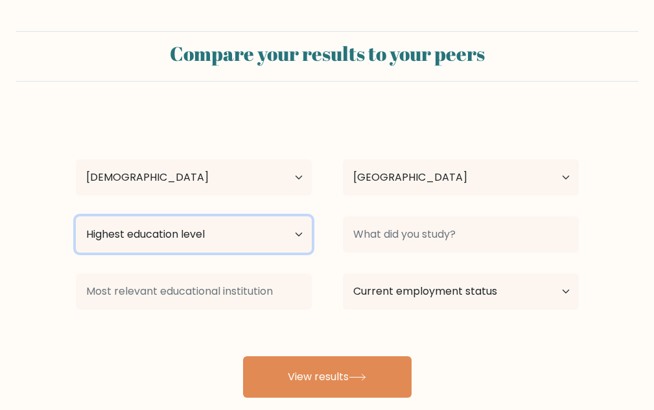
click at [200, 244] on select "Highest education level No schooling Primary Lower Secondary Upper Secondary Oc…" at bounding box center [194, 234] width 236 height 36
select select "bachelors_degree"
click at [76, 216] on select "Highest education level No schooling Primary Lower Secondary Upper Secondary Oc…" at bounding box center [194, 234] width 236 height 36
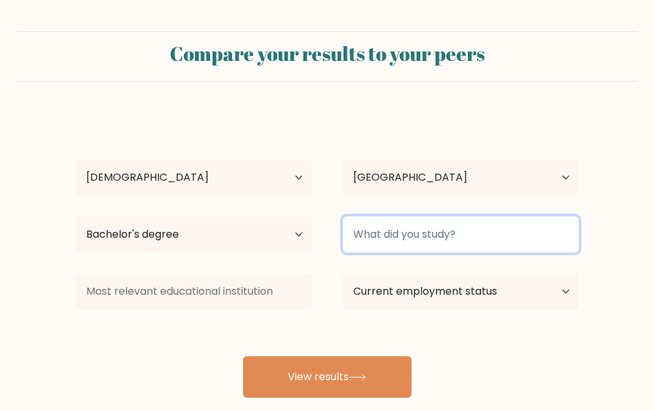
click at [428, 246] on input at bounding box center [461, 234] width 236 height 36
type input "B"
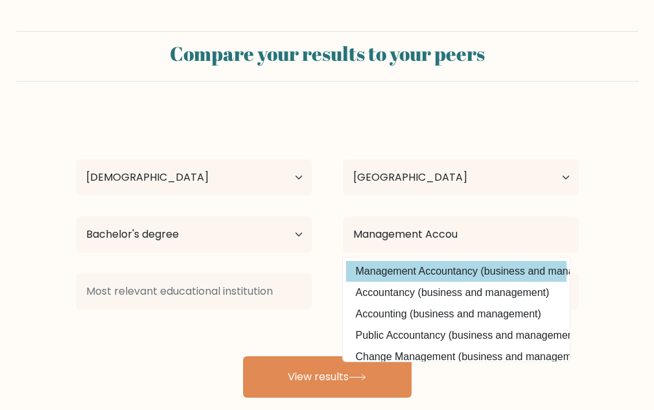
click at [439, 273] on option "Management Accountancy (business and management)" at bounding box center [456, 271] width 220 height 21
type input "Management Accountancy"
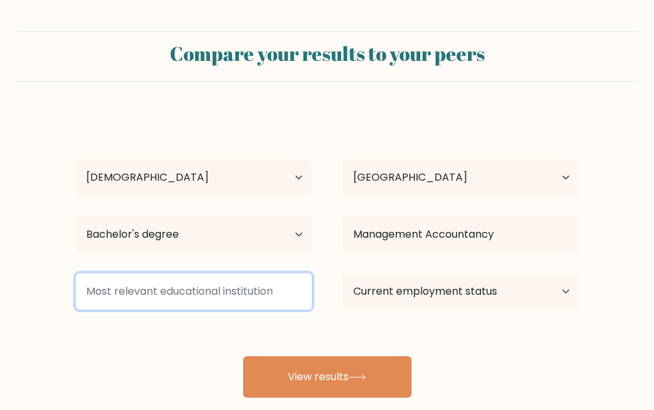
click at [209, 298] on input at bounding box center [194, 291] width 236 height 36
click at [296, 277] on input at bounding box center [194, 291] width 236 height 36
click at [247, 288] on input at bounding box center [194, 291] width 236 height 36
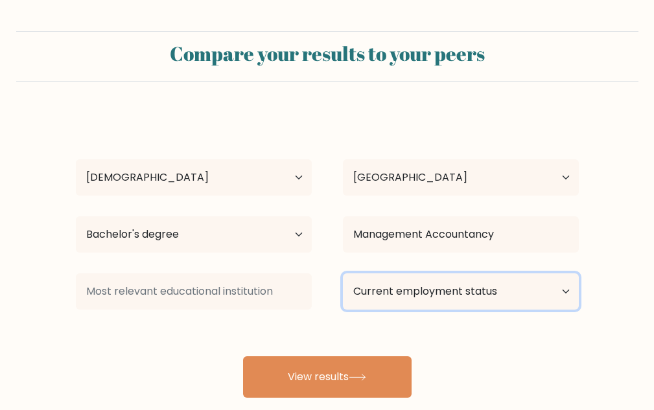
click at [367, 289] on select "Current employment status Employed Student Retired Other / prefer not to answer" at bounding box center [461, 291] width 236 height 36
select select "employed"
click at [343, 273] on select "Current employment status Employed Student Retired Other / prefer not to answer" at bounding box center [461, 291] width 236 height 36
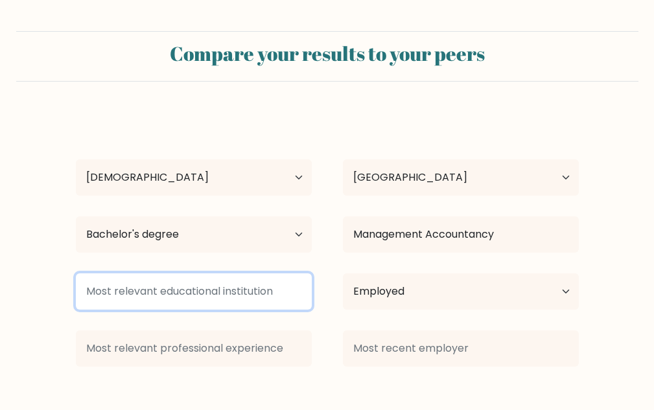
click at [263, 300] on input at bounding box center [194, 291] width 236 height 36
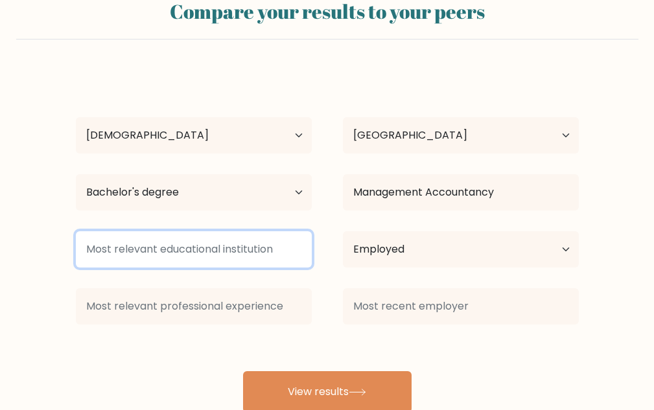
scroll to position [65, 0]
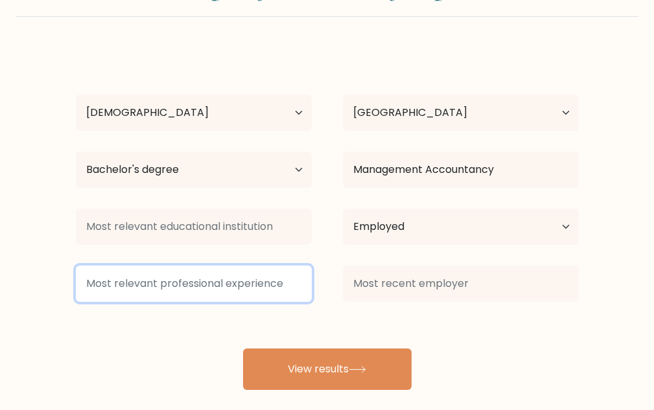
click at [290, 283] on input at bounding box center [194, 284] width 236 height 36
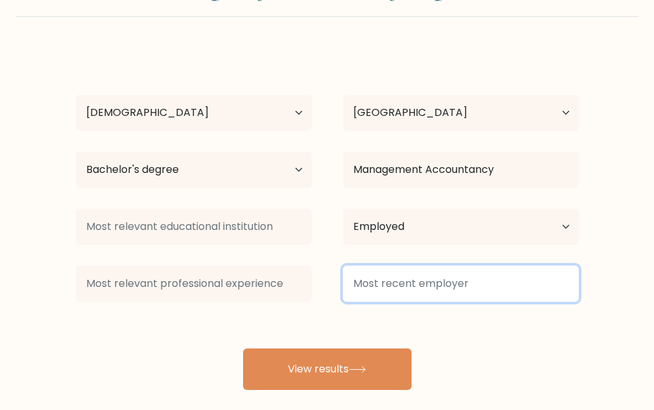
click at [349, 272] on input at bounding box center [461, 284] width 236 height 36
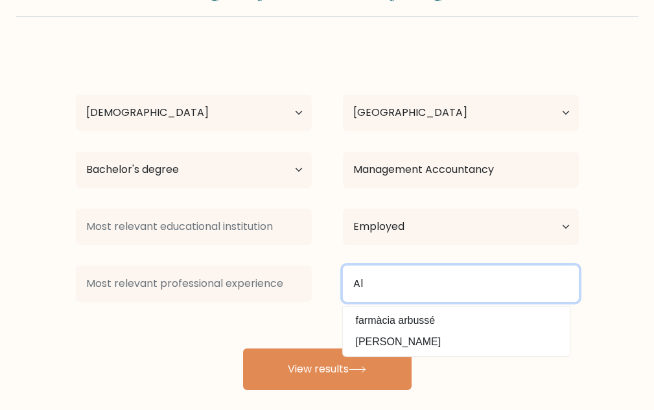
type input "A"
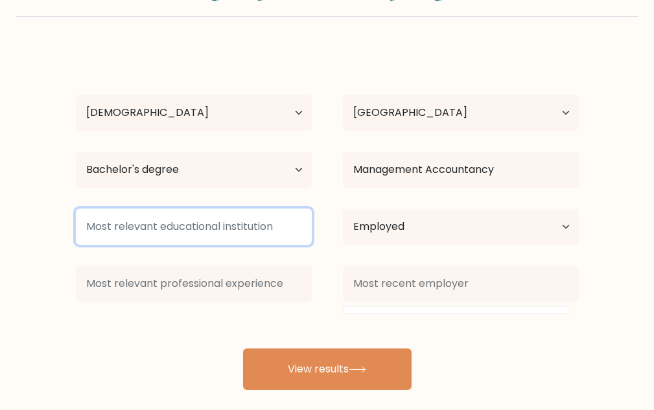
click at [254, 238] on input at bounding box center [194, 227] width 236 height 36
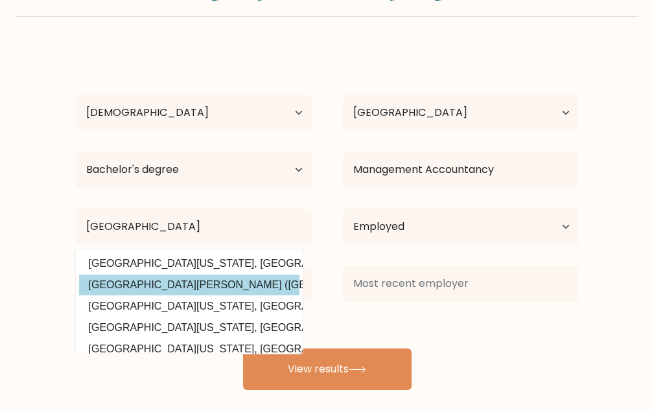
click at [242, 282] on option "University of San Carlos (Philippines)" at bounding box center [189, 285] width 220 height 21
type input "[GEOGRAPHIC_DATA][PERSON_NAME]"
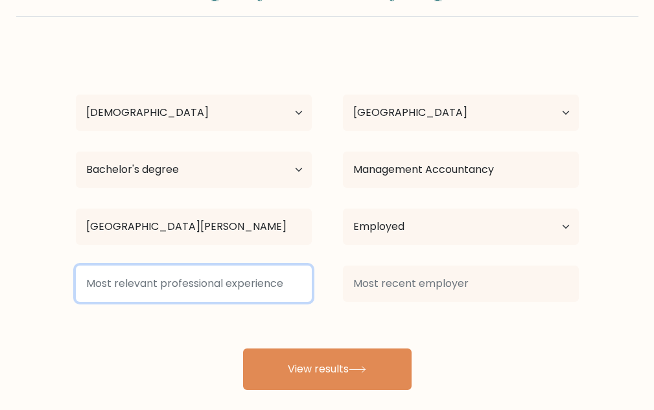
click at [265, 285] on input at bounding box center [194, 284] width 236 height 36
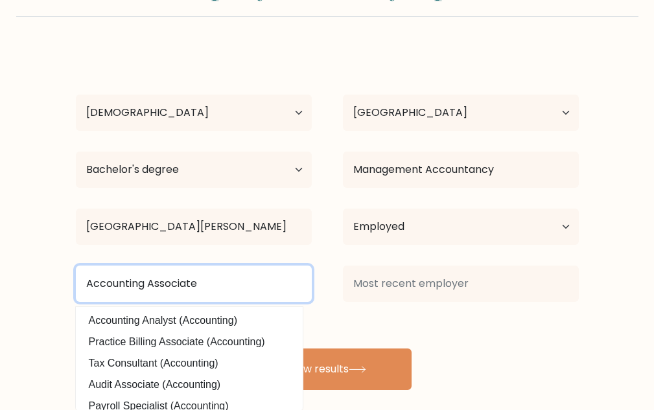
click at [251, 266] on input "Accounting Associate" at bounding box center [194, 284] width 236 height 36
type input "Accounting Associate"
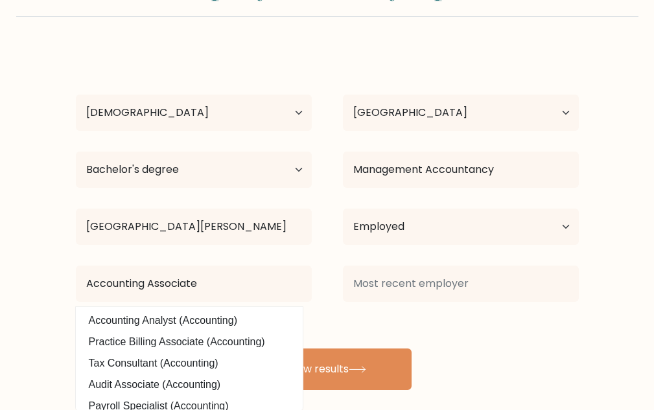
click at [258, 257] on div "Rosemarie Maribao Age Under 18 years old 18-24 years old 25-34 years old 35-44 …" at bounding box center [327, 219] width 518 height 342
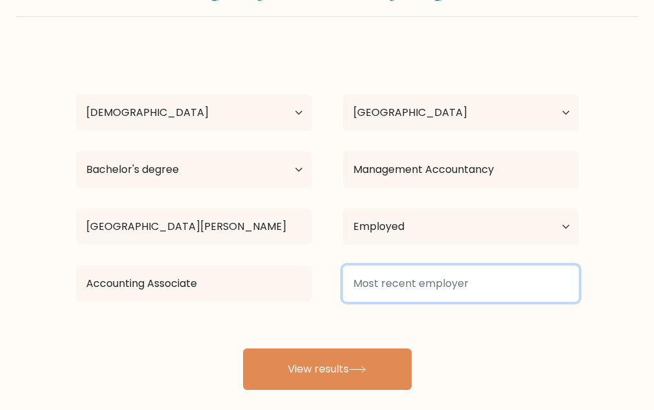
click at [413, 286] on input at bounding box center [461, 284] width 236 height 36
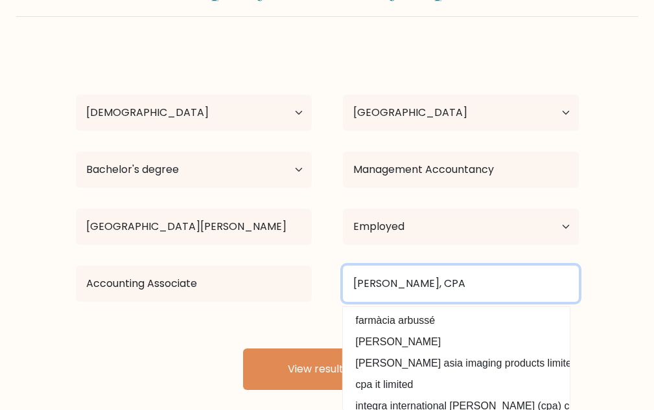
type input "Alfonsa Lim, CPA"
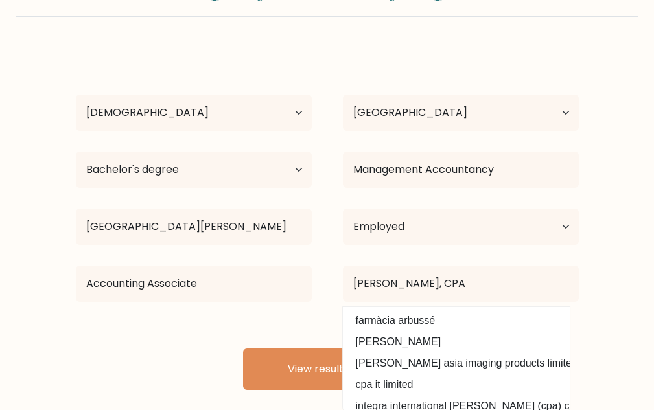
click at [259, 324] on div "Rosemarie Maribao Age Under 18 years old 18-24 years old 25-34 years old 35-44 …" at bounding box center [327, 219] width 518 height 342
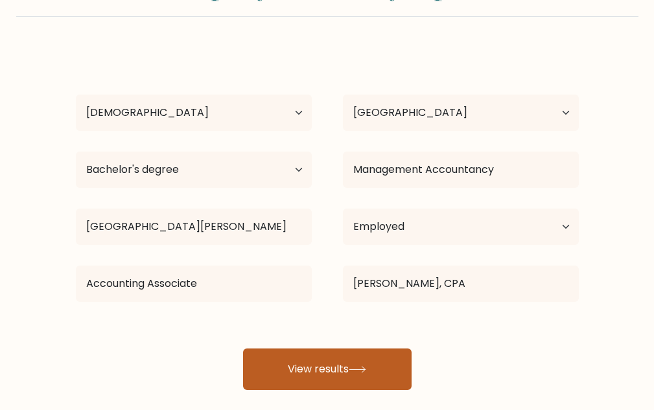
click at [303, 373] on button "View results" at bounding box center [327, 369] width 169 height 41
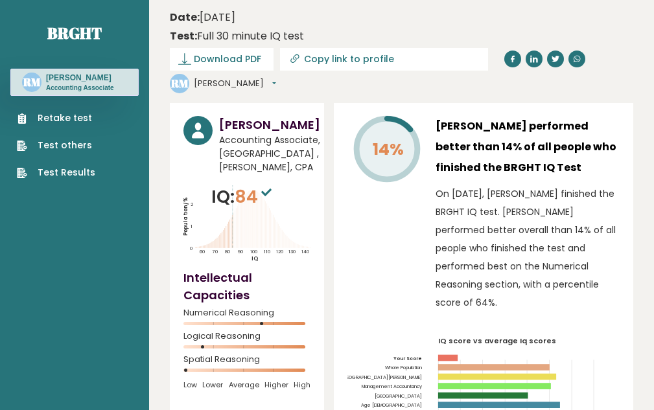
scroll to position [65, 0]
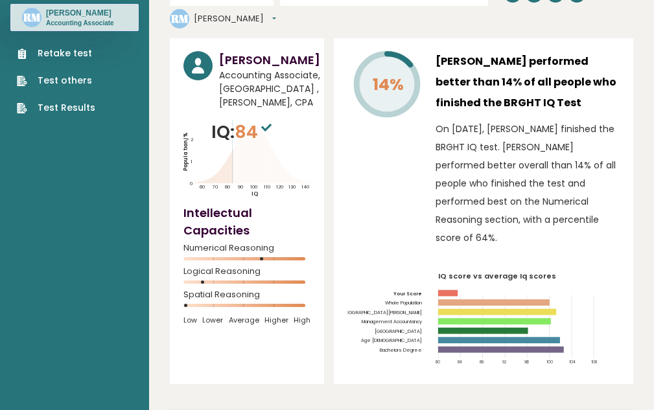
click at [264, 110] on span "Accounting Associate, [GEOGRAPHIC_DATA] , [PERSON_NAME], CPA" at bounding box center [269, 89] width 101 height 41
click at [274, 110] on span "Accounting Associate, [GEOGRAPHIC_DATA] , [PERSON_NAME], CPA" at bounding box center [269, 89] width 101 height 41
click at [294, 110] on span "Accounting Associate, [GEOGRAPHIC_DATA] , [PERSON_NAME], CPA" at bounding box center [269, 89] width 101 height 41
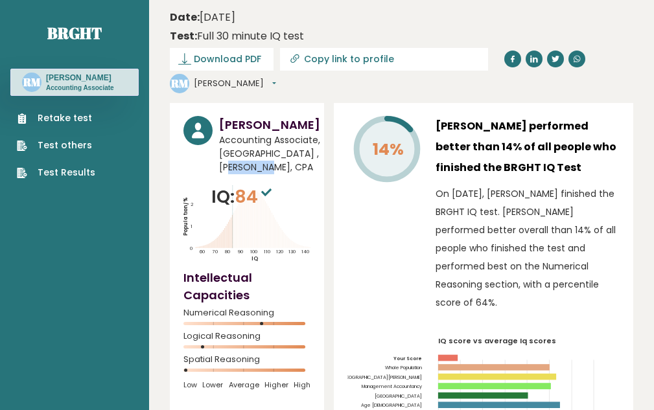
scroll to position [47, 0]
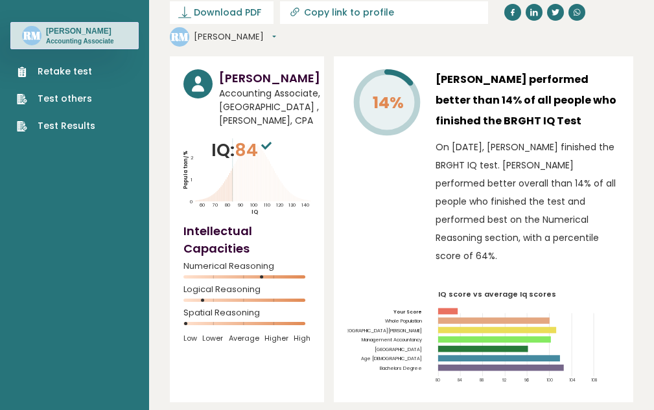
click at [540, 118] on h3 "[PERSON_NAME] performed better than 14% of all people who finished the BRGHT IQ…" at bounding box center [528, 100] width 184 height 62
click at [244, 128] on span "Accounting Associate, [GEOGRAPHIC_DATA] , [PERSON_NAME], CPA" at bounding box center [269, 107] width 101 height 41
click at [265, 128] on span "Accounting Associate, [GEOGRAPHIC_DATA] , [PERSON_NAME], CPA" at bounding box center [269, 107] width 101 height 41
click at [263, 128] on span "Accounting Associate, [GEOGRAPHIC_DATA] , [PERSON_NAME], CPA" at bounding box center [269, 107] width 101 height 41
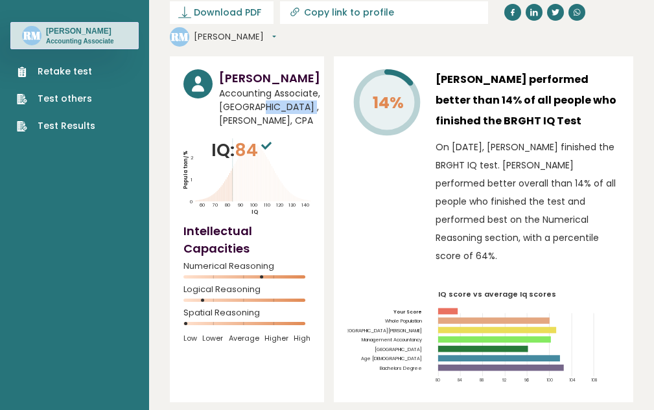
click at [263, 128] on span "Accounting Associate, [GEOGRAPHIC_DATA] , [PERSON_NAME], CPA" at bounding box center [269, 107] width 101 height 41
click at [209, 42] on button "[PERSON_NAME]" at bounding box center [235, 36] width 82 height 13
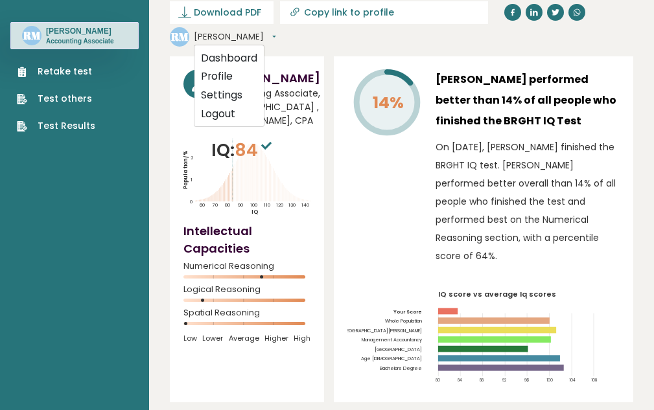
click at [38, 34] on text "RM" at bounding box center [32, 35] width 18 height 15
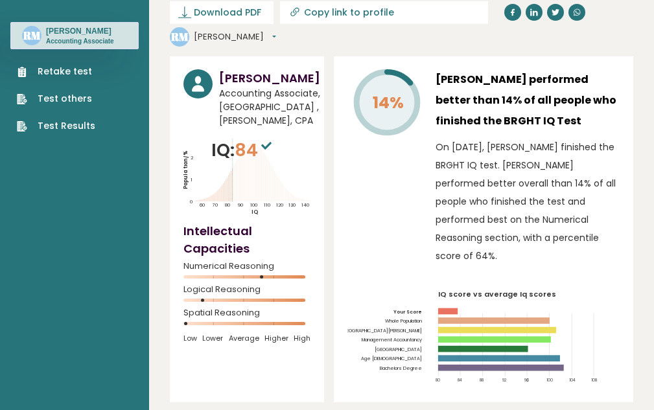
click at [43, 35] on div "RM [PERSON_NAME] Accounting Associate" at bounding box center [74, 35] width 128 height 27
click at [49, 36] on h3 "[PERSON_NAME]" at bounding box center [80, 31] width 68 height 10
click at [207, 10] on span "Download PDF" at bounding box center [227, 13] width 67 height 14
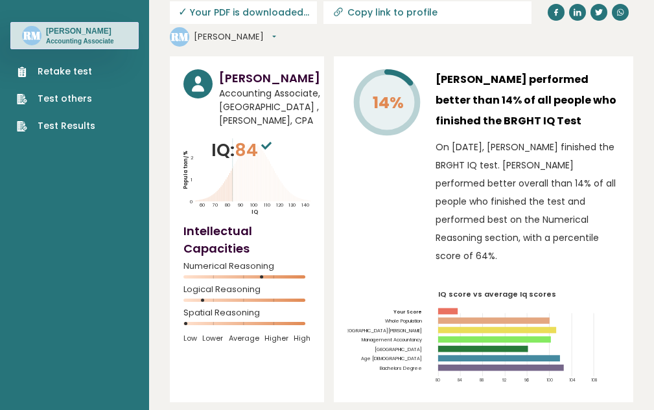
drag, startPoint x: 452, startPoint y: 1, endPoint x: 329, endPoint y: 183, distance: 219.8
click at [340, 154] on div "14% [PERSON_NAME] performed better than 14% of all people who finished the BRGH…" at bounding box center [483, 229] width 299 height 346
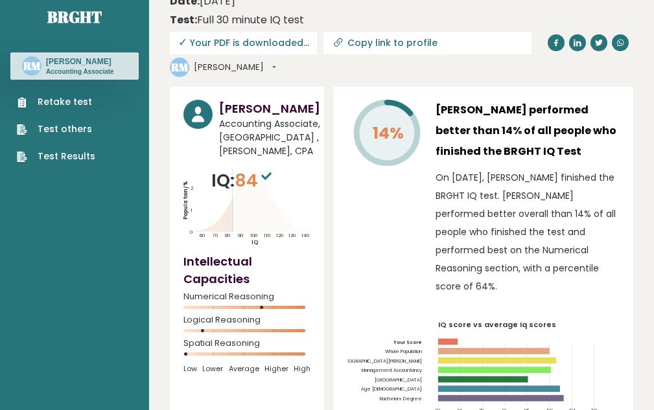
scroll to position [0, 0]
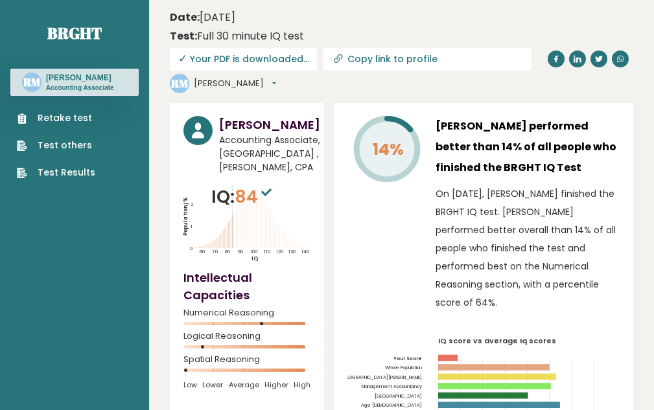
click at [244, 52] on span "✓ Your PDF is downloaded..." at bounding box center [243, 59] width 147 height 23
click at [242, 60] on span "✓ Your PDF is downloaded..." at bounding box center [243, 59] width 147 height 23
click at [180, 62] on span "✓" at bounding box center [182, 59] width 9 height 16
click at [201, 122] on circle at bounding box center [197, 130] width 29 height 29
click at [227, 126] on h3 "[PERSON_NAME]" at bounding box center [269, 124] width 101 height 17
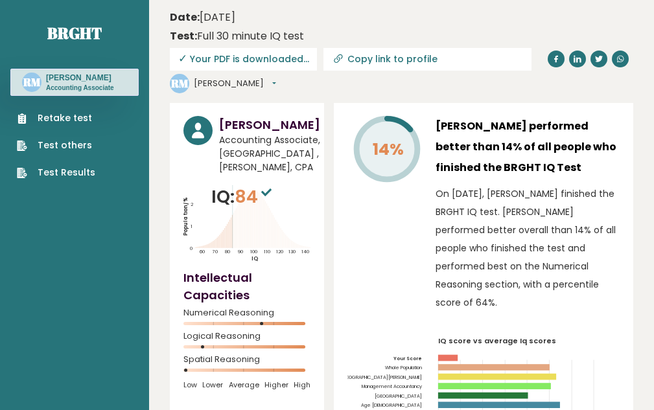
click at [101, 83] on h3 "[PERSON_NAME]" at bounding box center [80, 78] width 68 height 10
click at [40, 89] on circle at bounding box center [31, 82] width 19 height 19
click at [64, 79] on h3 "[PERSON_NAME]" at bounding box center [80, 78] width 68 height 10
click at [74, 70] on div "RM [PERSON_NAME] Accounting Associate" at bounding box center [74, 82] width 128 height 27
click at [69, 83] on h3 "[PERSON_NAME]" at bounding box center [80, 78] width 68 height 10
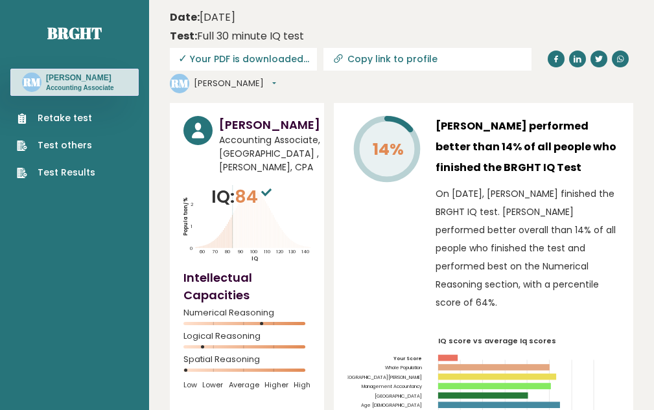
click at [76, 93] on p "Accounting Associate" at bounding box center [80, 88] width 68 height 9
click at [75, 125] on link "Retake test" at bounding box center [56, 118] width 78 height 14
click at [84, 180] on link "Test Results" at bounding box center [56, 173] width 78 height 14
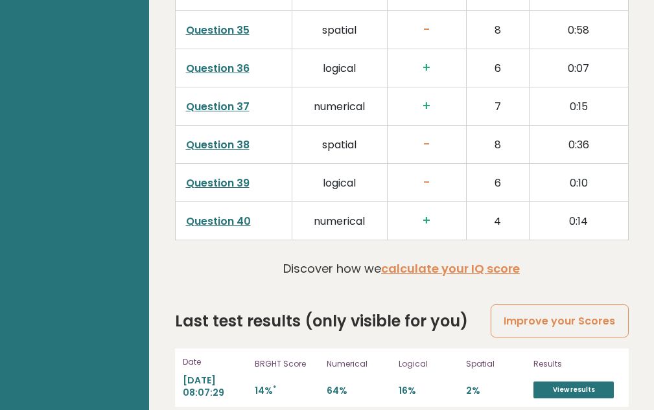
scroll to position [3547, 0]
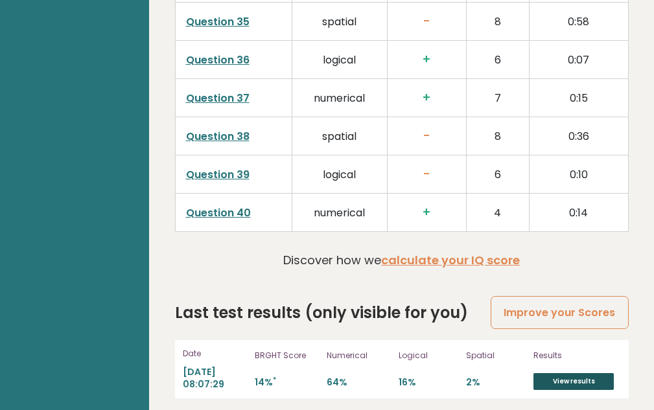
click at [543, 373] on link "View results" at bounding box center [573, 381] width 80 height 17
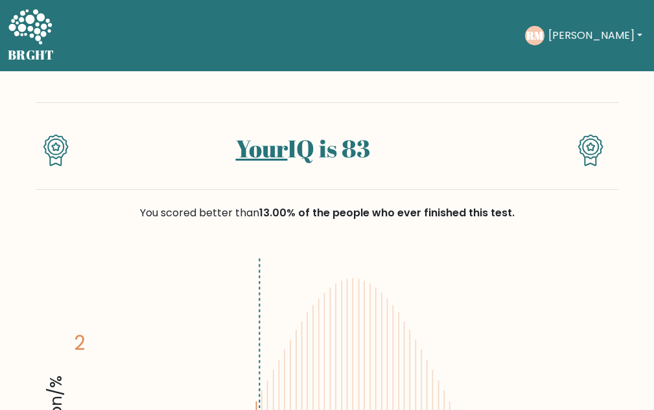
scroll to position [65, 0]
